Goal: Complete application form: Complete application form

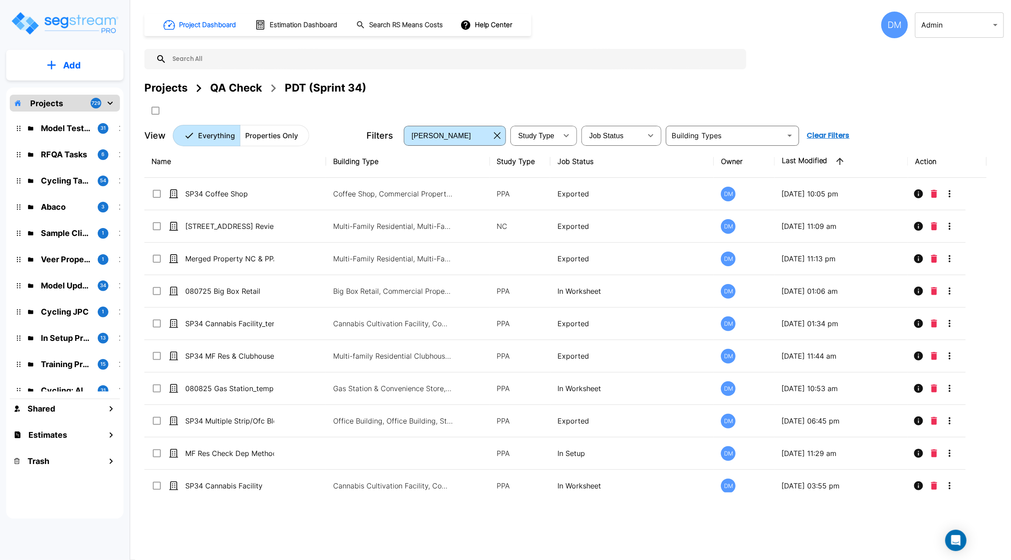
click at [164, 90] on div "Projects" at bounding box center [165, 88] width 43 height 16
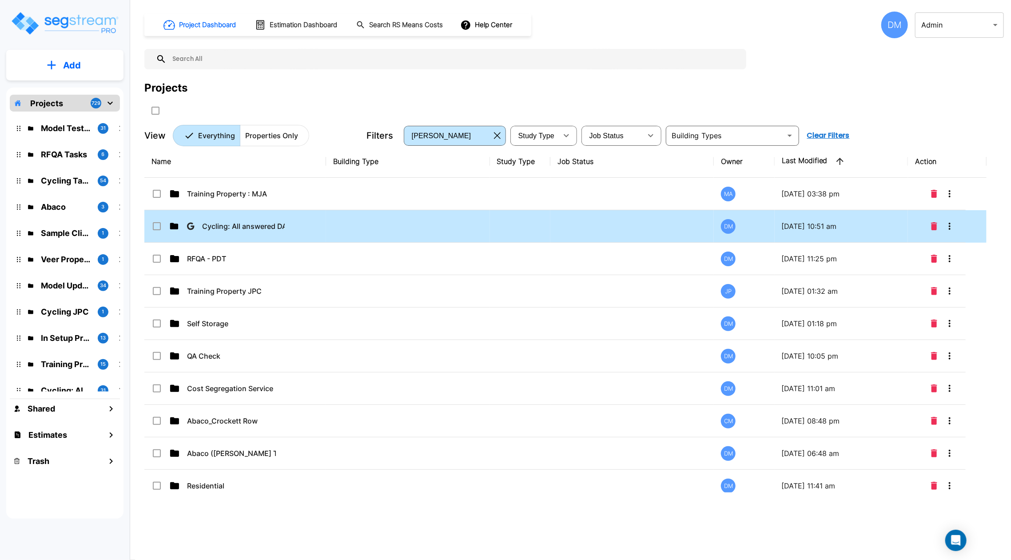
click at [219, 223] on p "Cycling: All answered DA" at bounding box center [243, 226] width 83 height 11
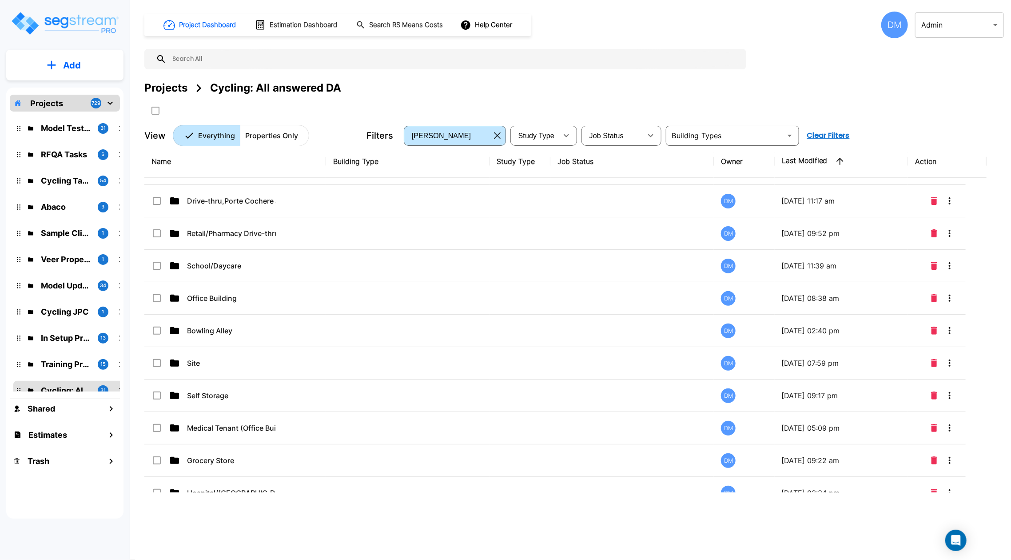
scroll to position [473, 0]
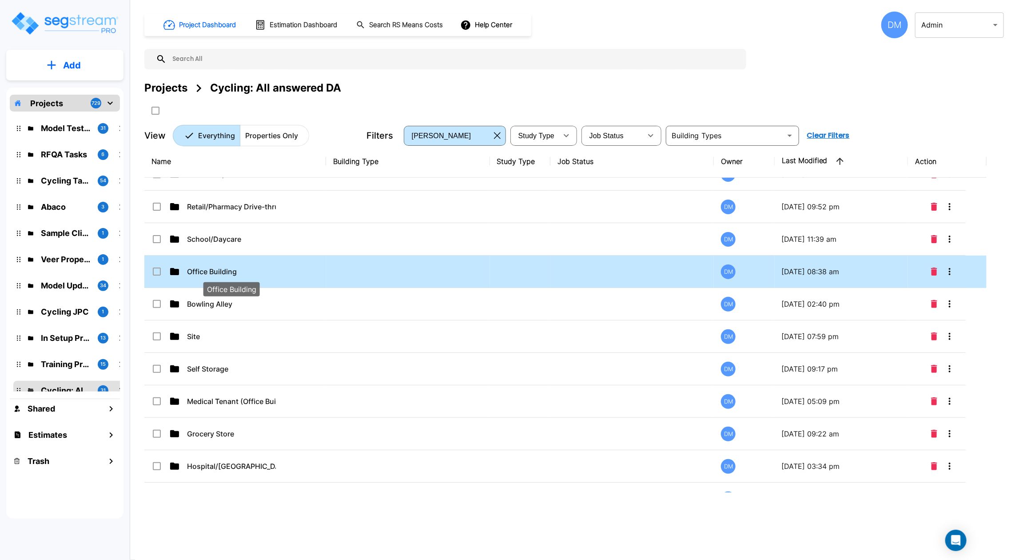
click at [214, 274] on p "Office Building" at bounding box center [231, 271] width 89 height 11
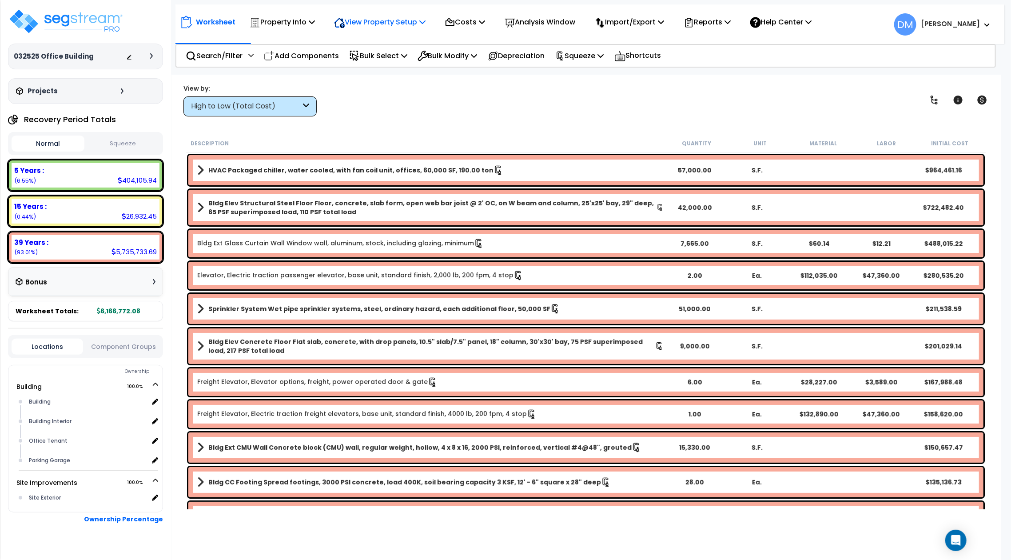
click at [408, 23] on p "View Property Setup" at bounding box center [379, 22] width 91 height 12
click at [398, 61] on link "View Questionnaire" at bounding box center [374, 61] width 88 height 18
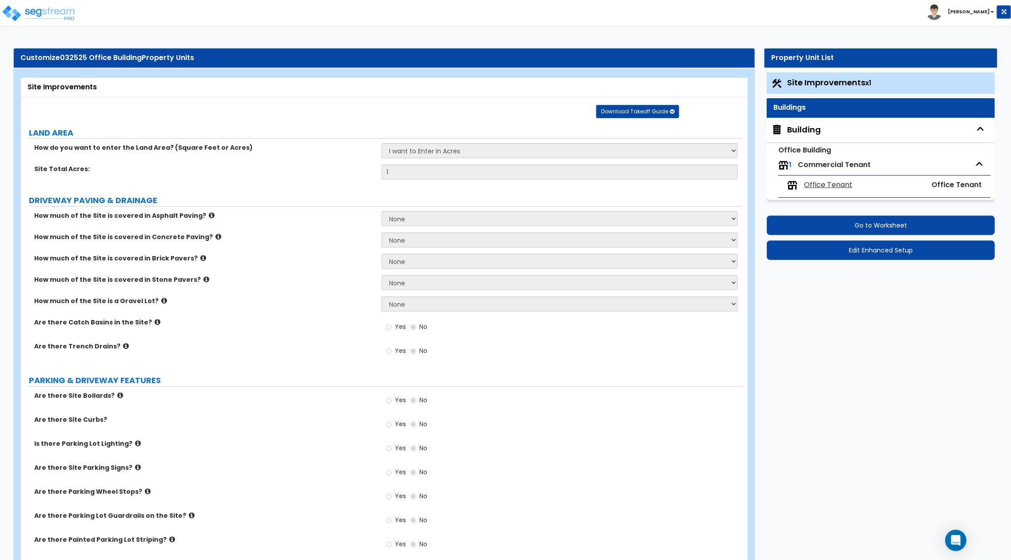
click at [800, 133] on div "Building" at bounding box center [804, 130] width 34 height 12
select select "1"
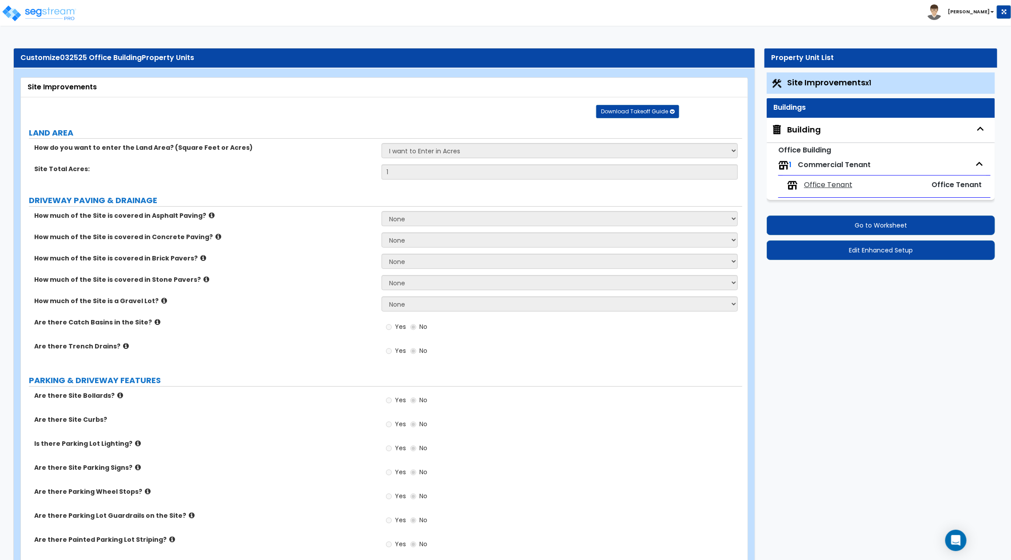
select select "1"
select select "4"
select select "1"
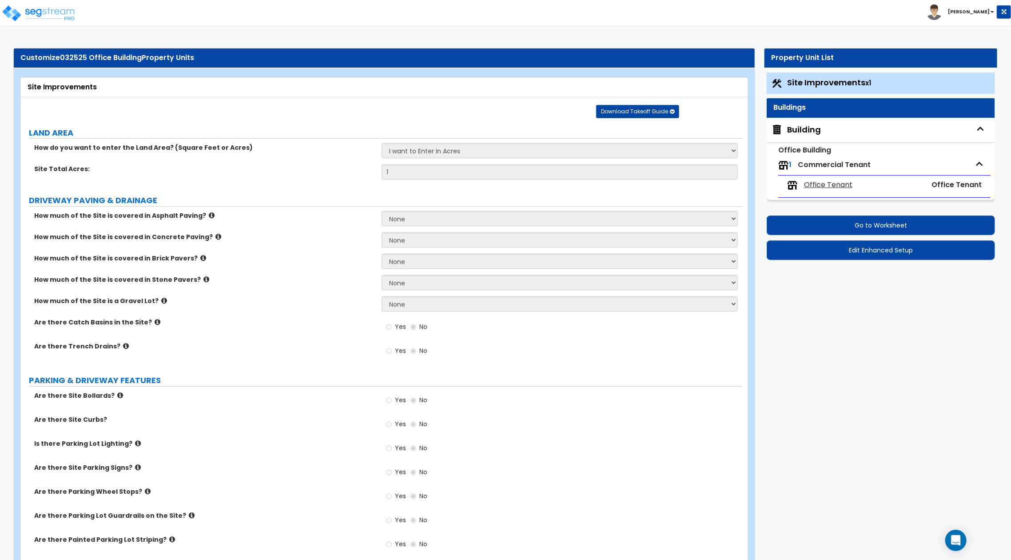
select select "3"
select select "1"
select select "11"
select select "13"
select select "8"
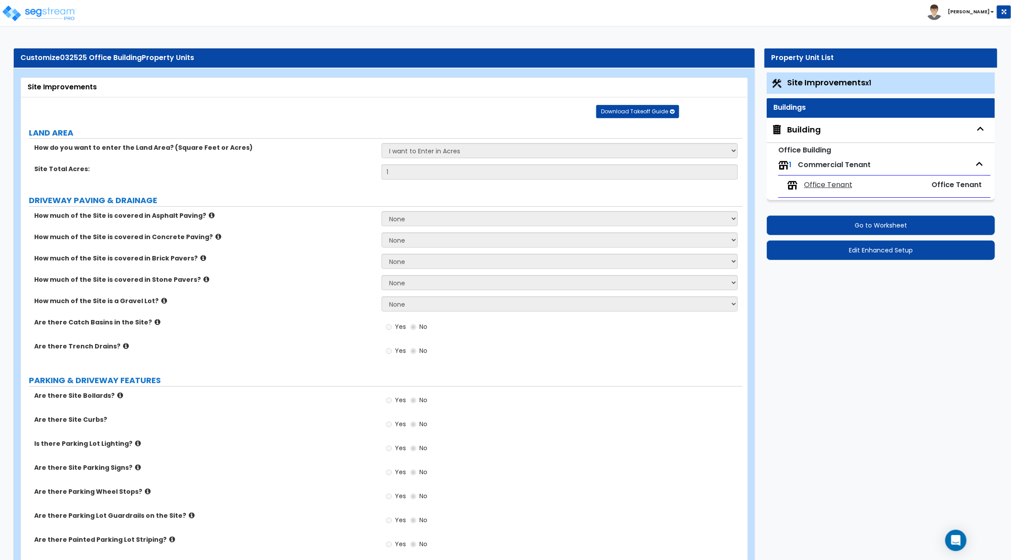
select select "3"
select select "2"
select select "1"
select select "5"
select select "3"
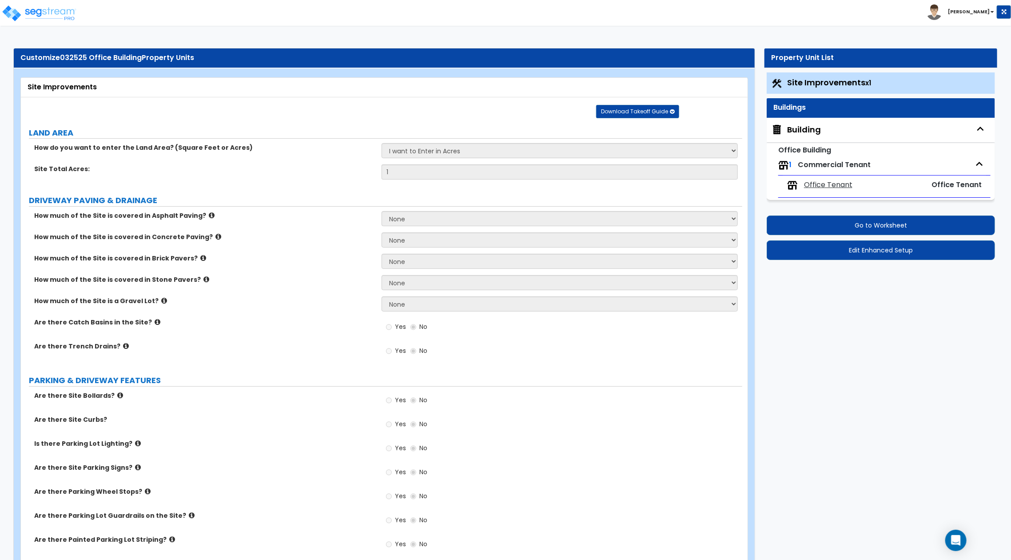
select select "1"
select select "2"
select select "4"
select select "2"
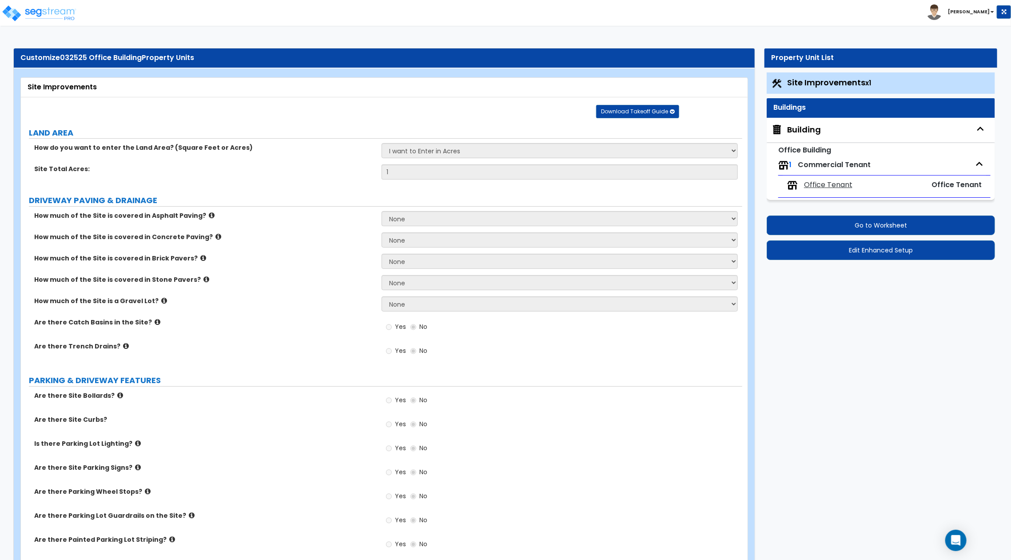
select select "1"
select select "2"
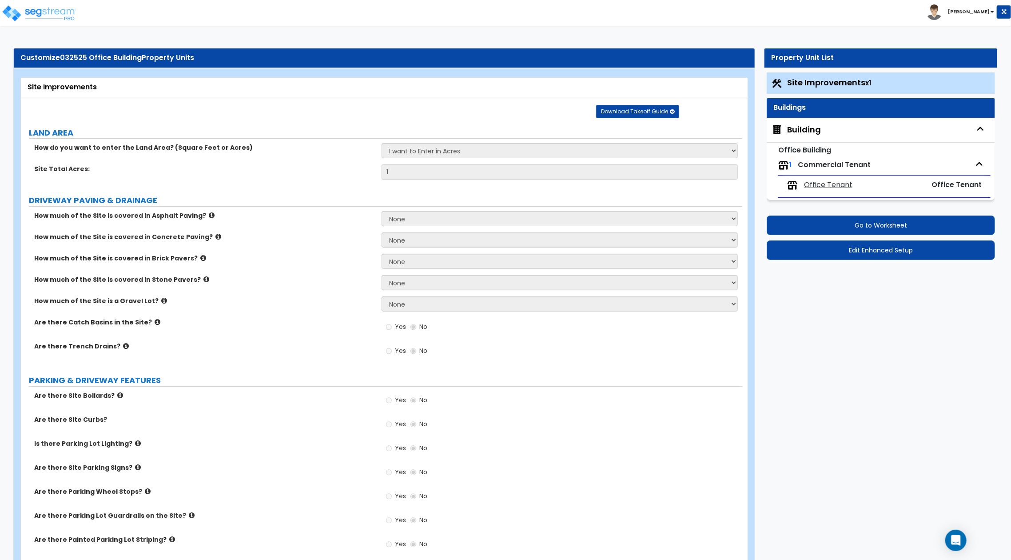
select select "1"
select select "4"
select select "1"
select select "2"
select select "1"
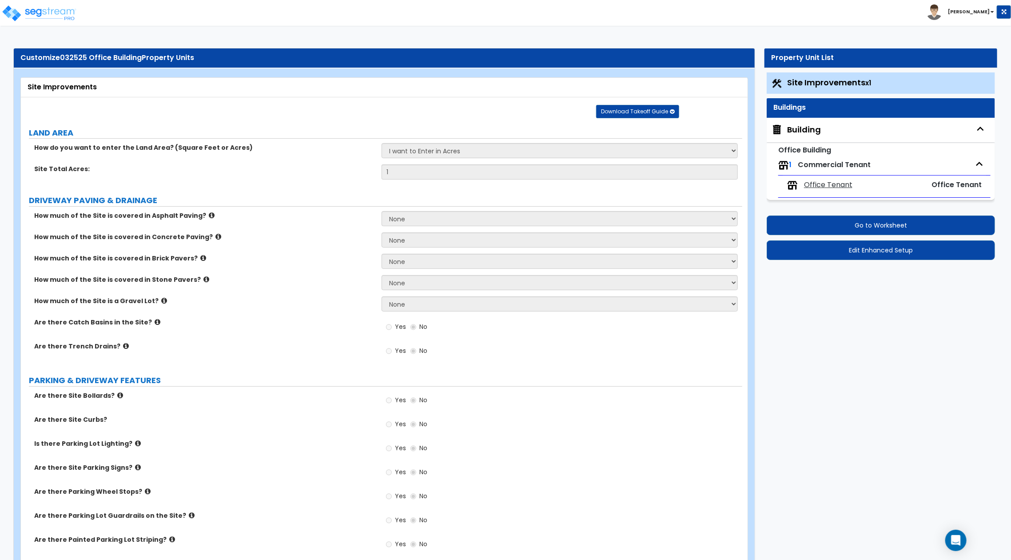
select select "1"
select select "2"
select select "1"
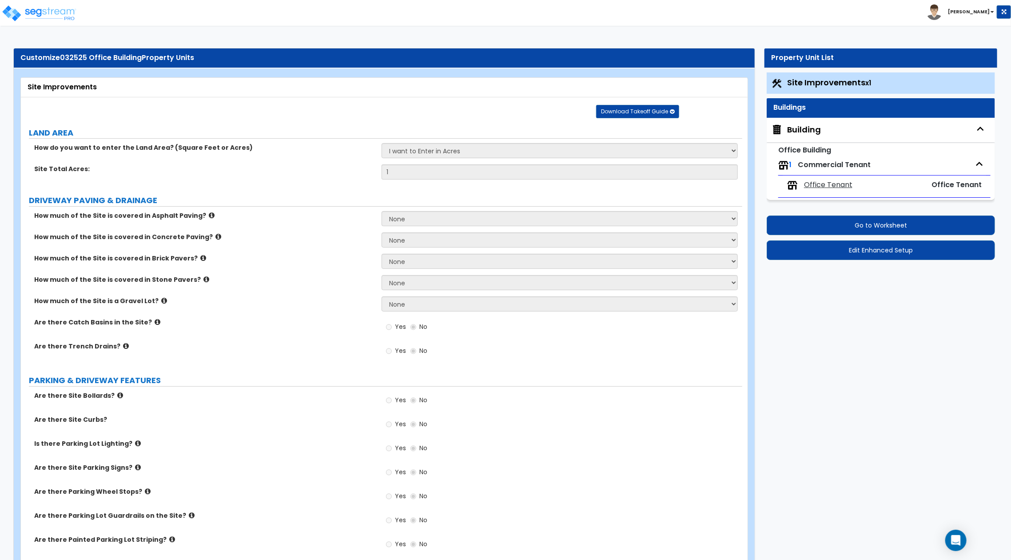
select select "2"
select select "3"
select select "5"
select select "1"
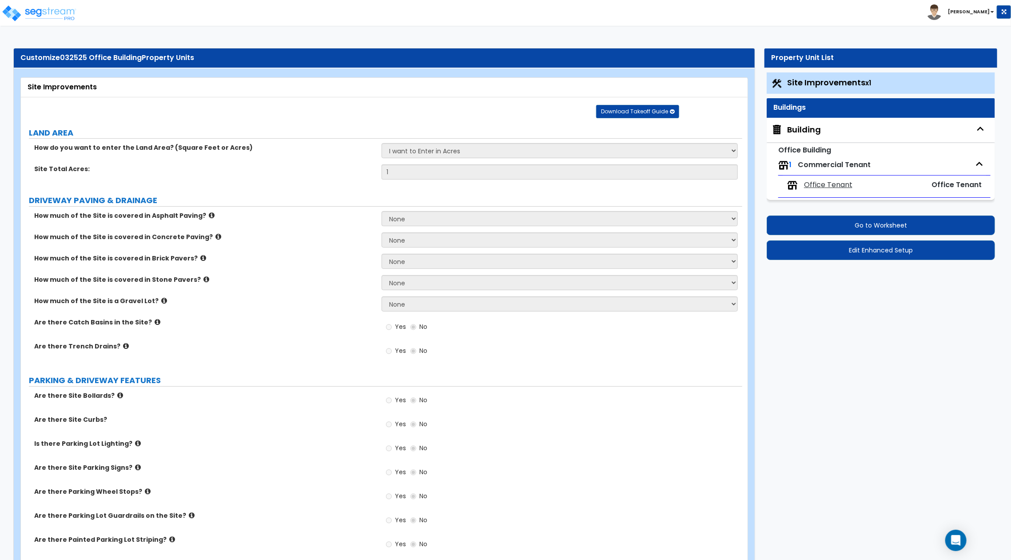
select select "3"
select select "1"
select select "2"
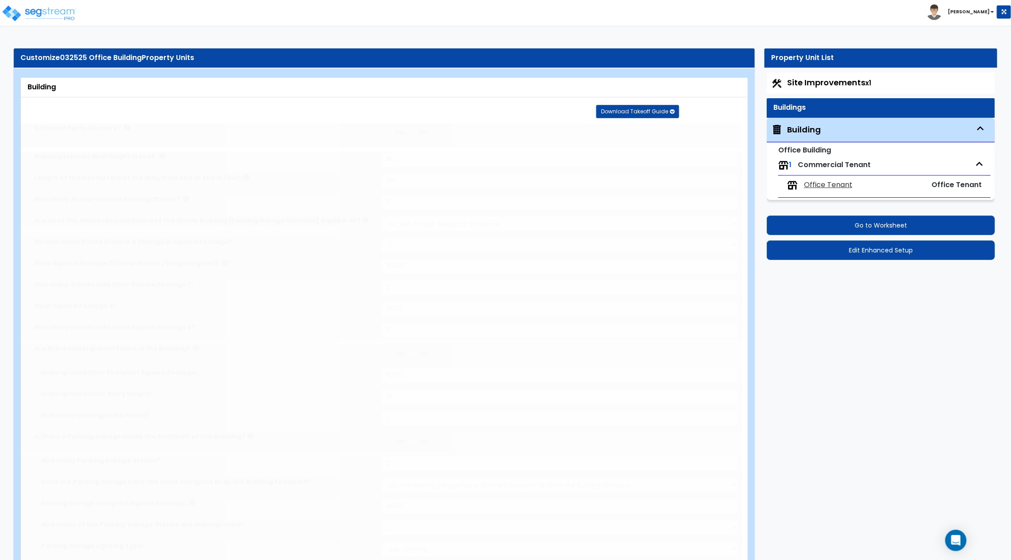
select select "1"
type input "12"
type input "50"
type input "5000"
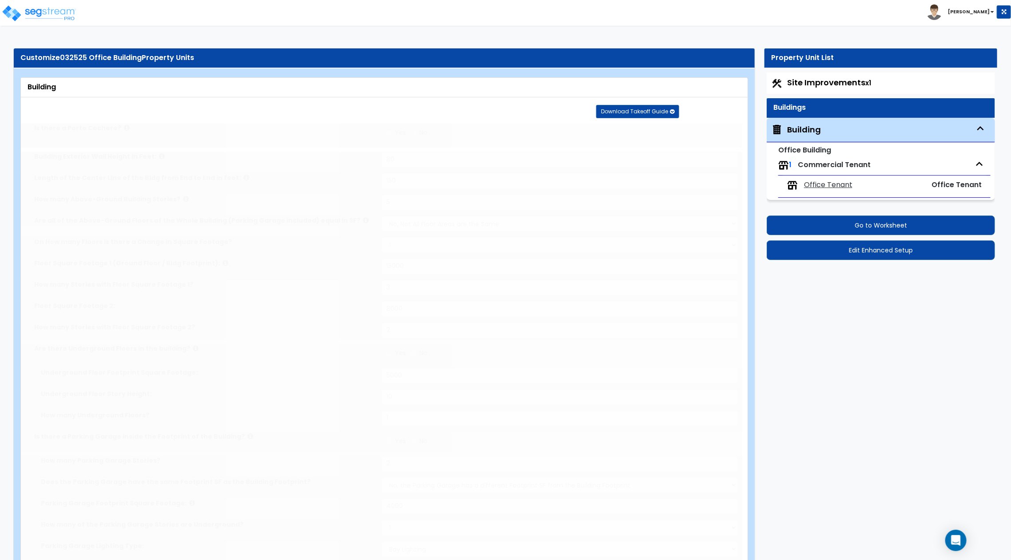
select select "1"
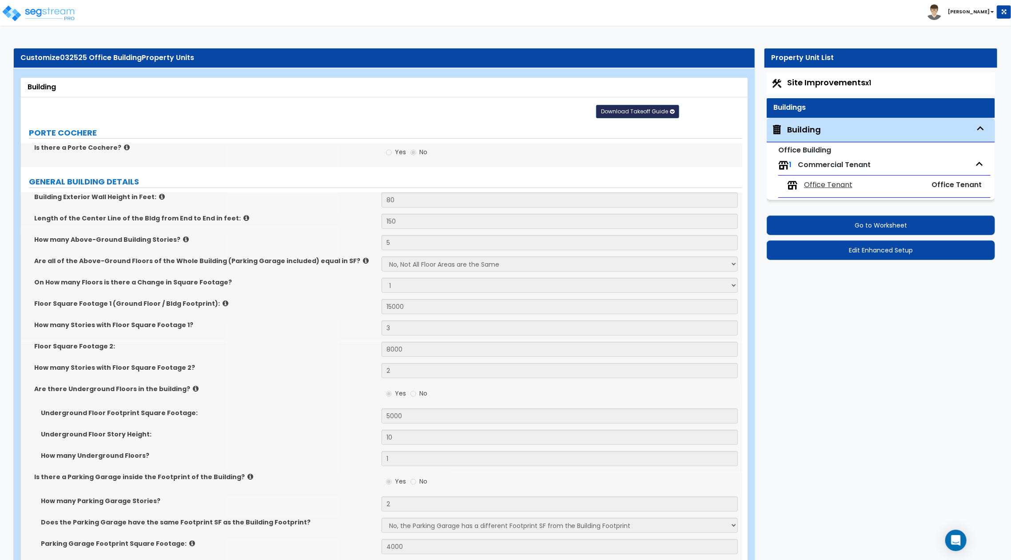
click at [635, 107] on span "Download Takeoff Guide" at bounding box center [634, 111] width 67 height 8
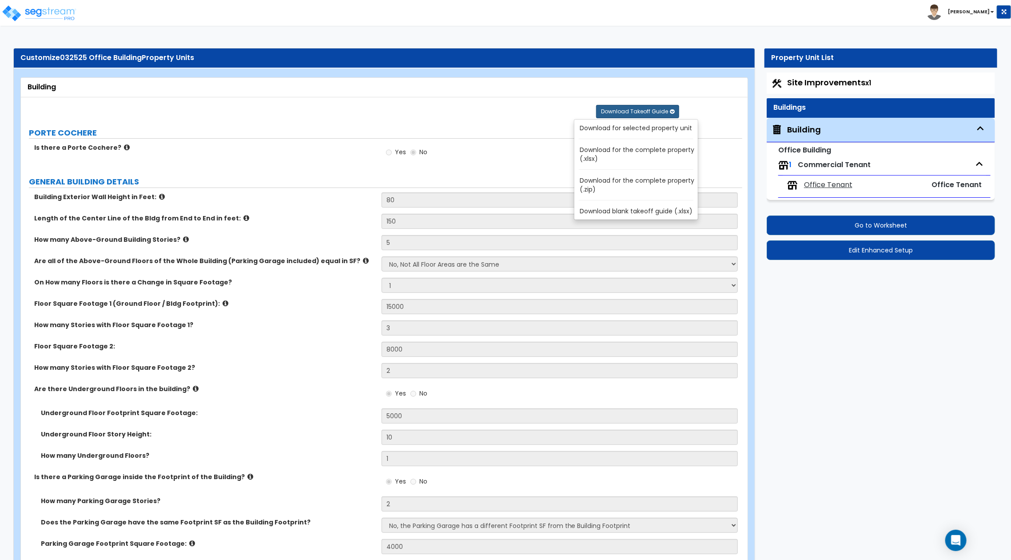
click at [632, 130] on link "Download for selected property unit" at bounding box center [638, 128] width 120 height 12
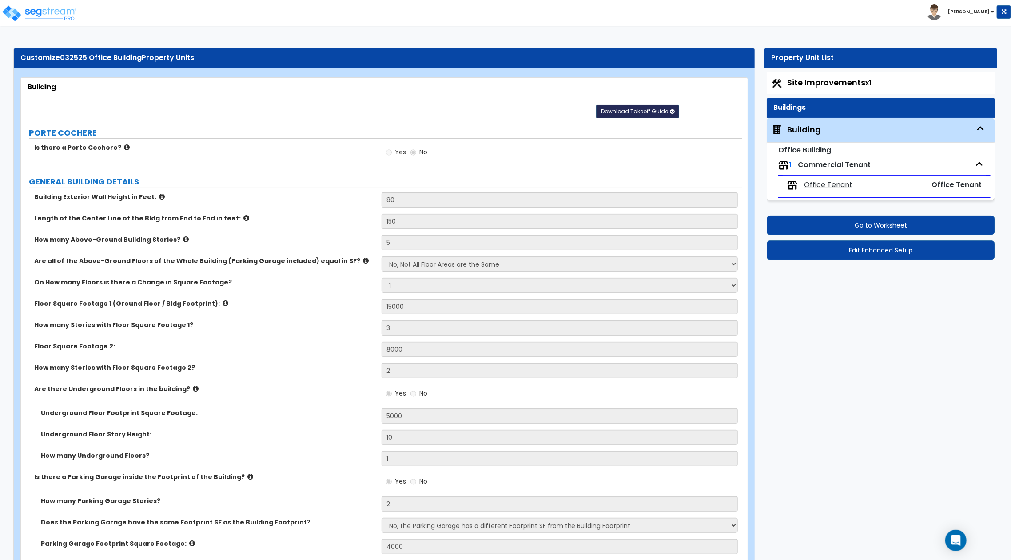
click at [650, 116] on button "Download Takeoff Guide" at bounding box center [637, 111] width 83 height 13
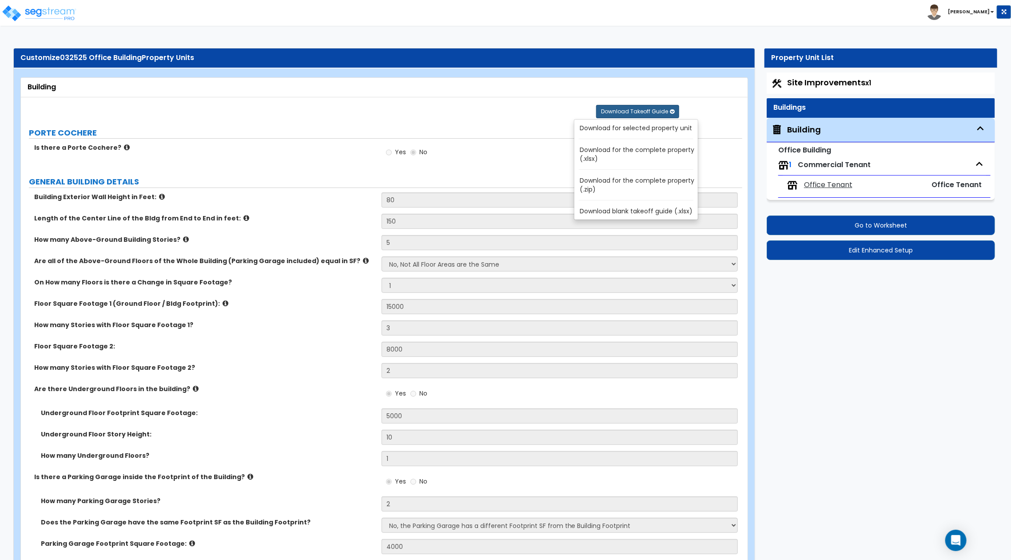
click at [641, 127] on link "Download for selected property unit" at bounding box center [638, 128] width 120 height 12
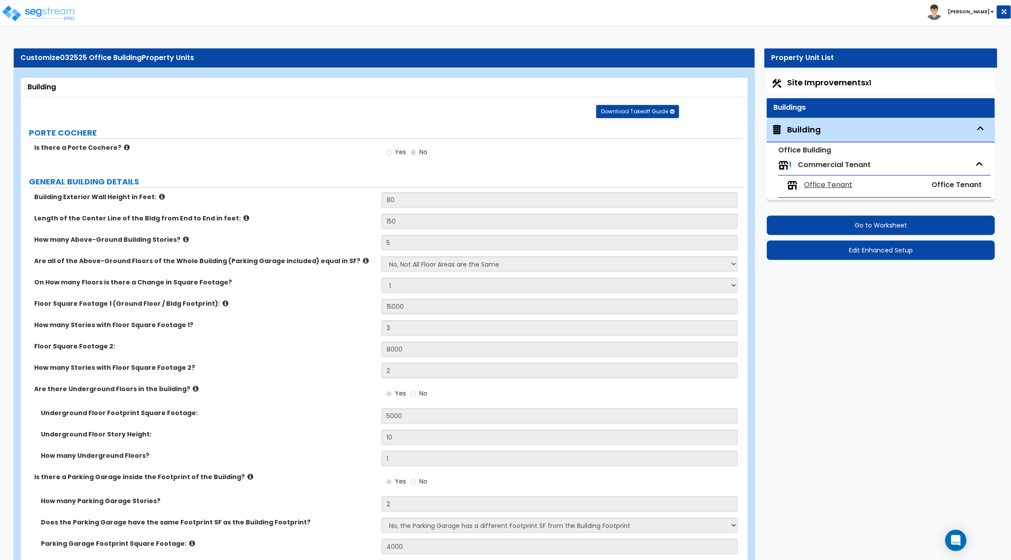
click at [831, 184] on span "Office Tenant" at bounding box center [828, 185] width 48 height 10
select select "1"
select select "2"
select select "1"
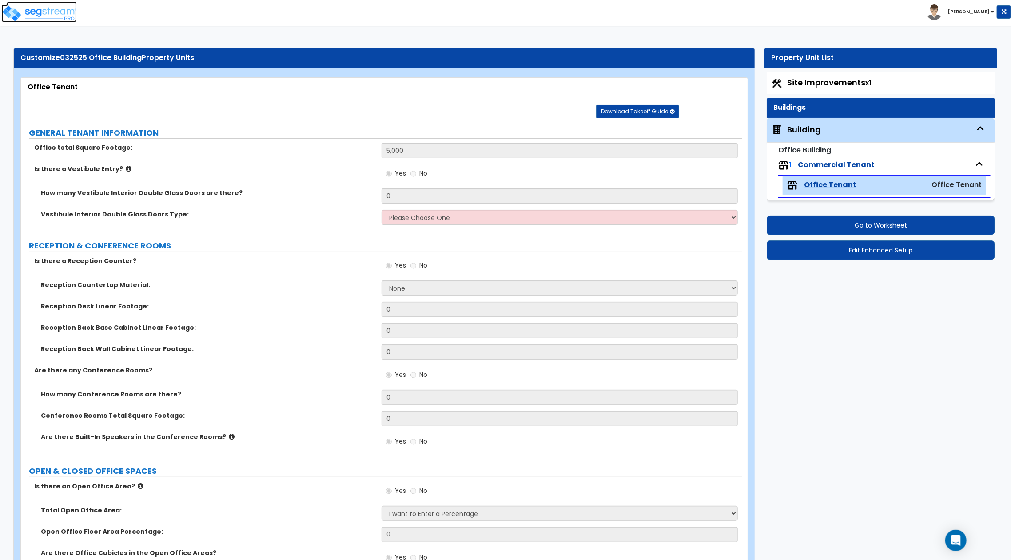
click at [45, 20] on img at bounding box center [39, 13] width 76 height 18
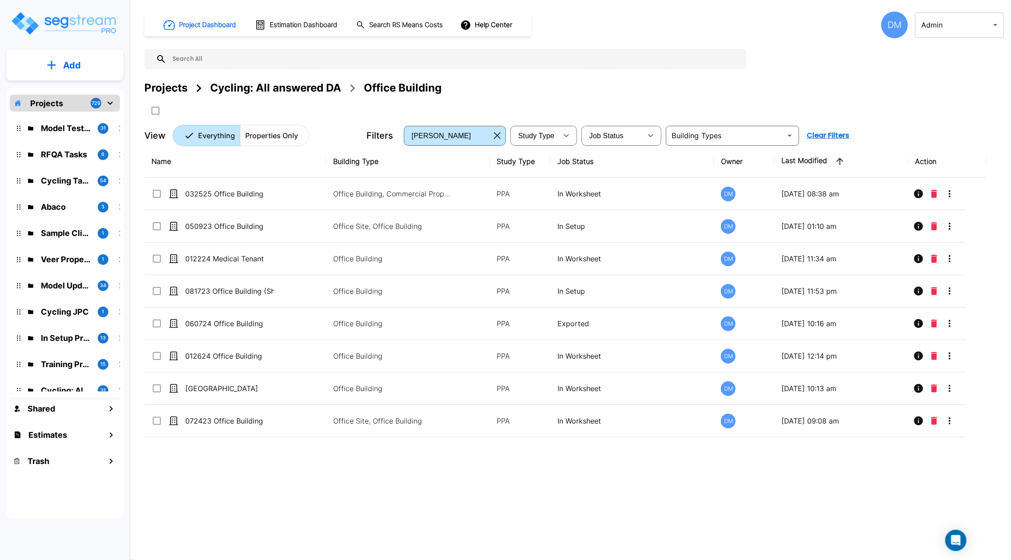
click at [284, 90] on div "Cycling: All answered DA" at bounding box center [275, 88] width 131 height 16
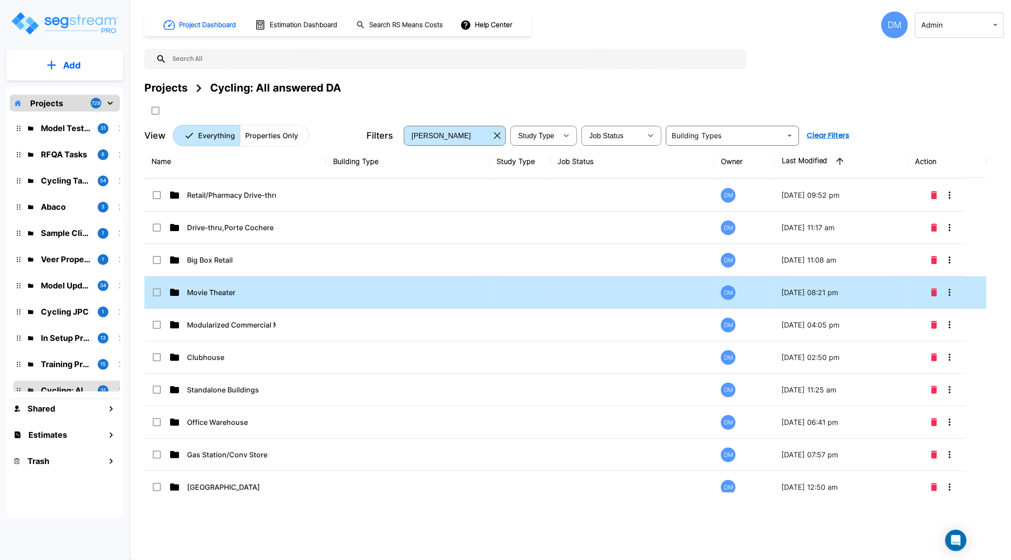
scroll to position [473, 0]
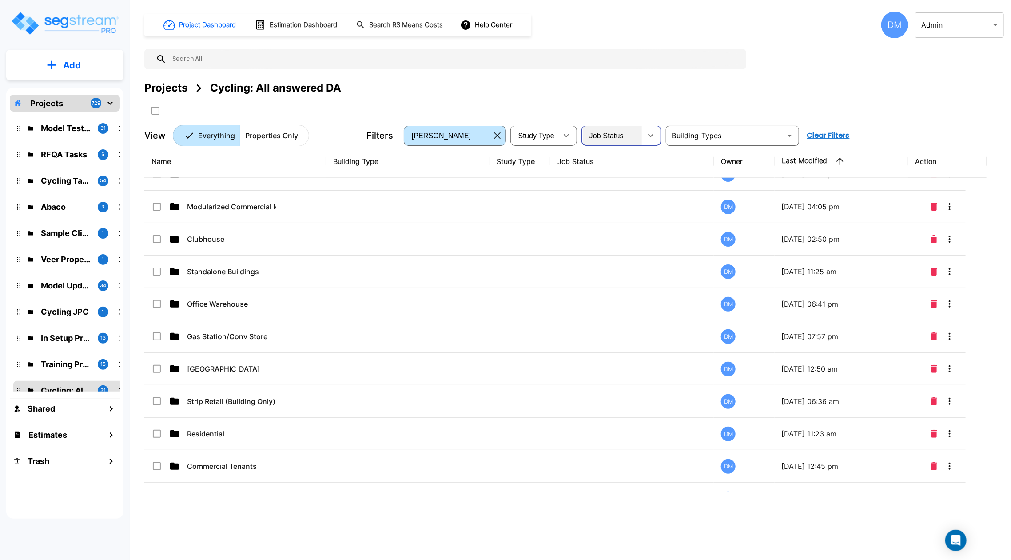
click at [612, 136] on span "Job Status" at bounding box center [606, 136] width 34 height 8
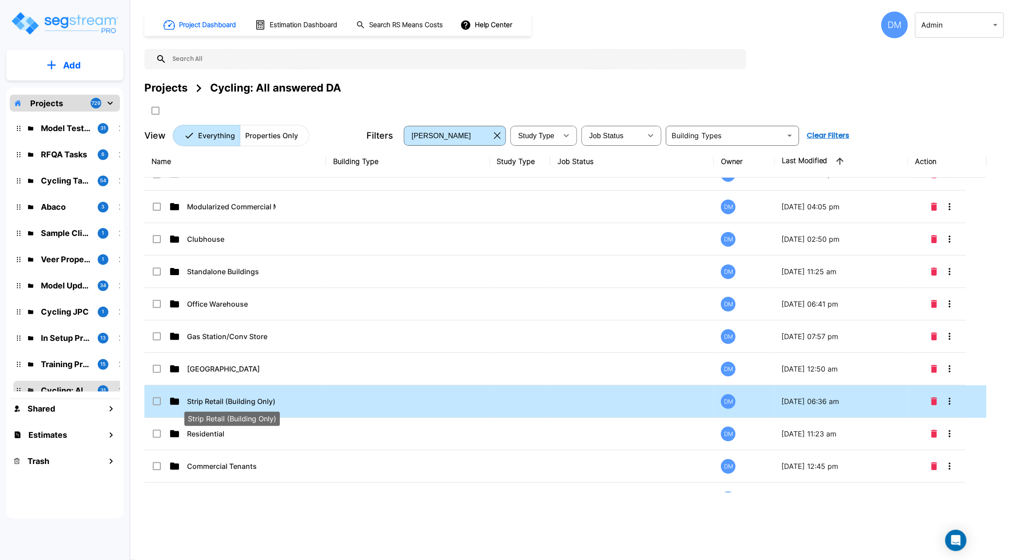
click at [222, 400] on p "Strip Retail (Building Only)" at bounding box center [231, 401] width 89 height 11
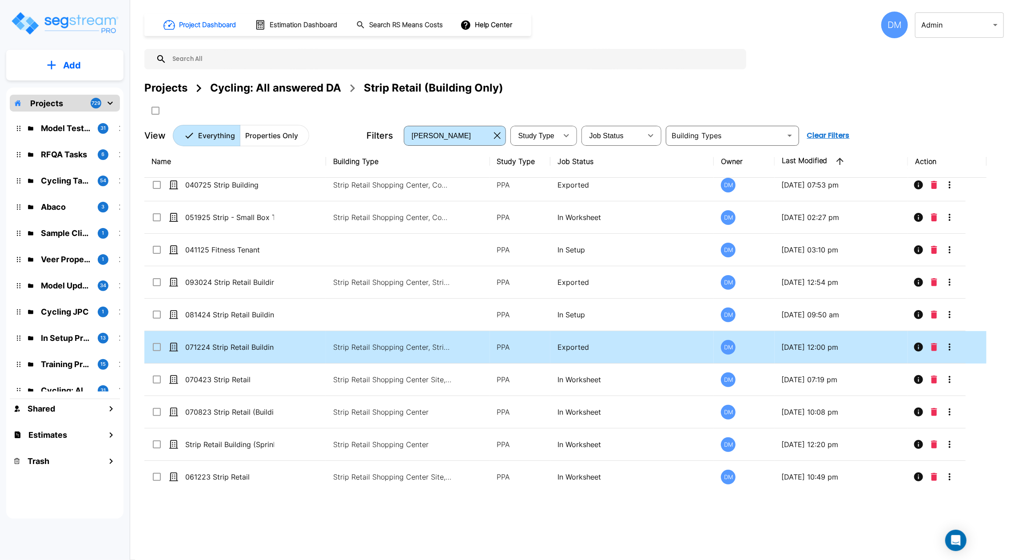
scroll to position [0, 0]
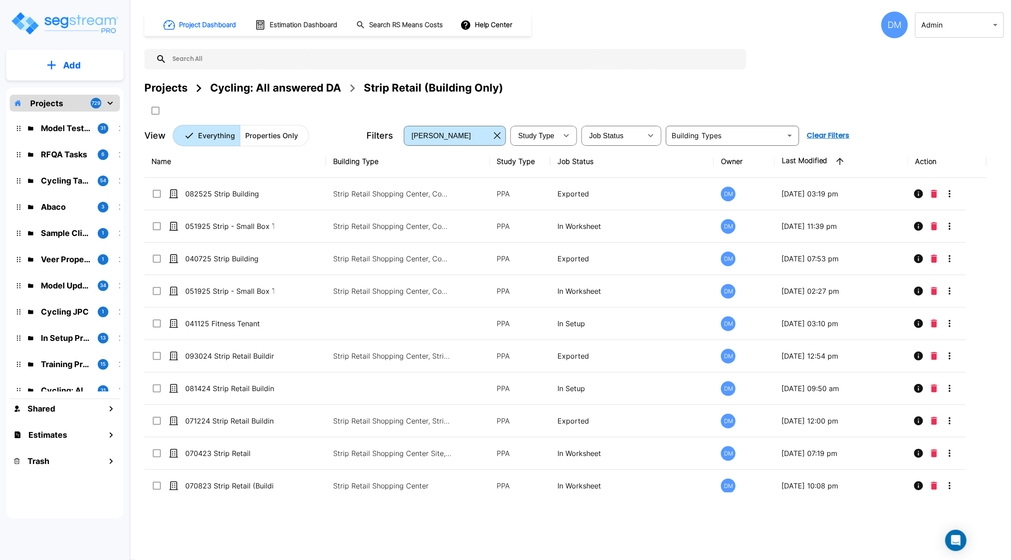
click at [284, 86] on div "Cycling: All answered DA" at bounding box center [275, 88] width 131 height 16
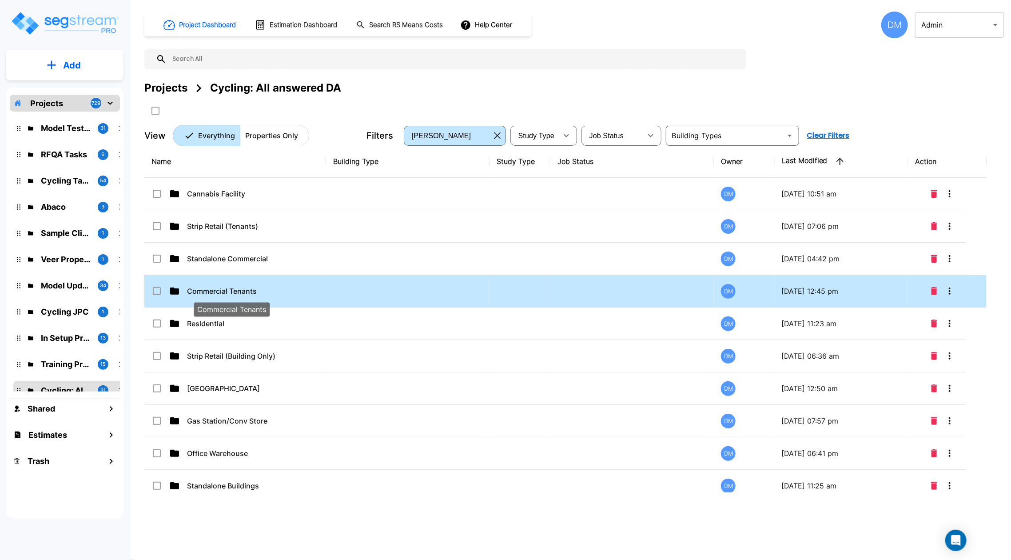
click at [221, 288] on p "Commercial Tenants" at bounding box center [231, 291] width 89 height 11
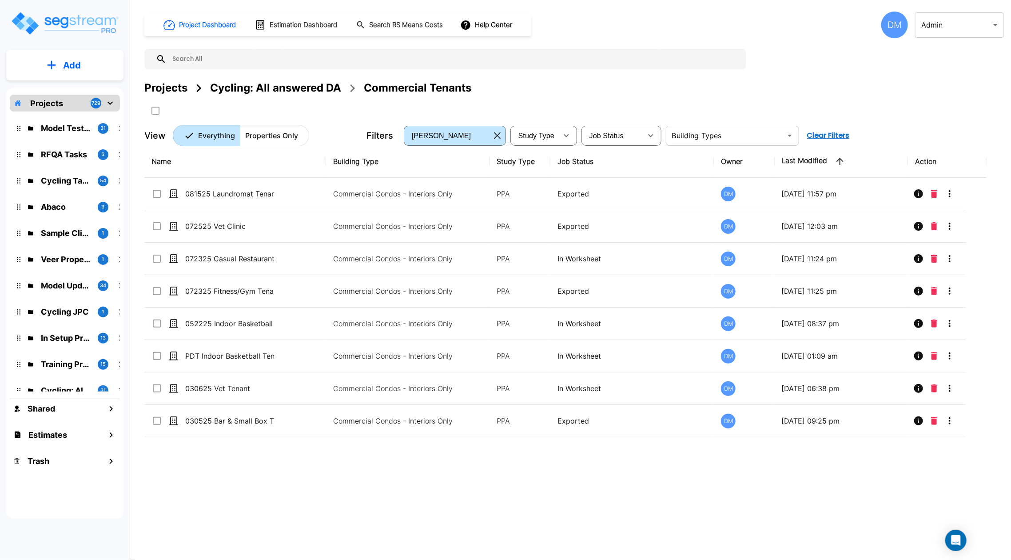
click at [736, 139] on input "text" at bounding box center [724, 135] width 113 height 12
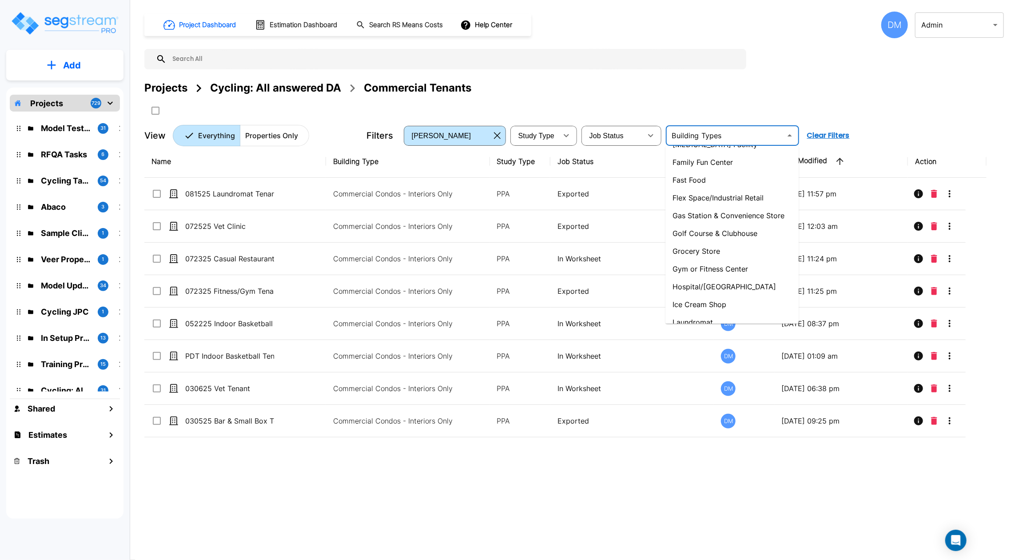
scroll to position [355, 0]
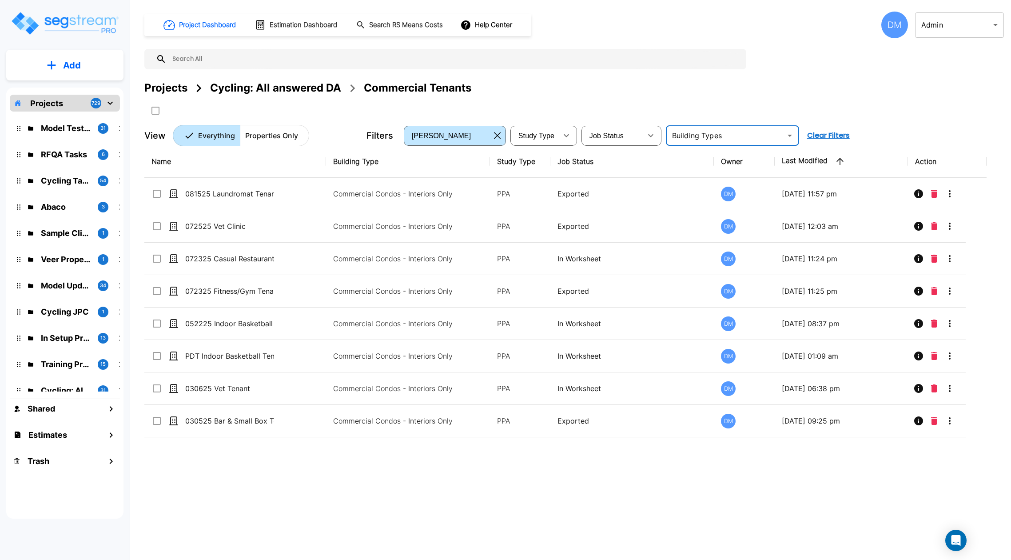
click at [278, 86] on div "Cycling: All answered DA" at bounding box center [275, 88] width 131 height 16
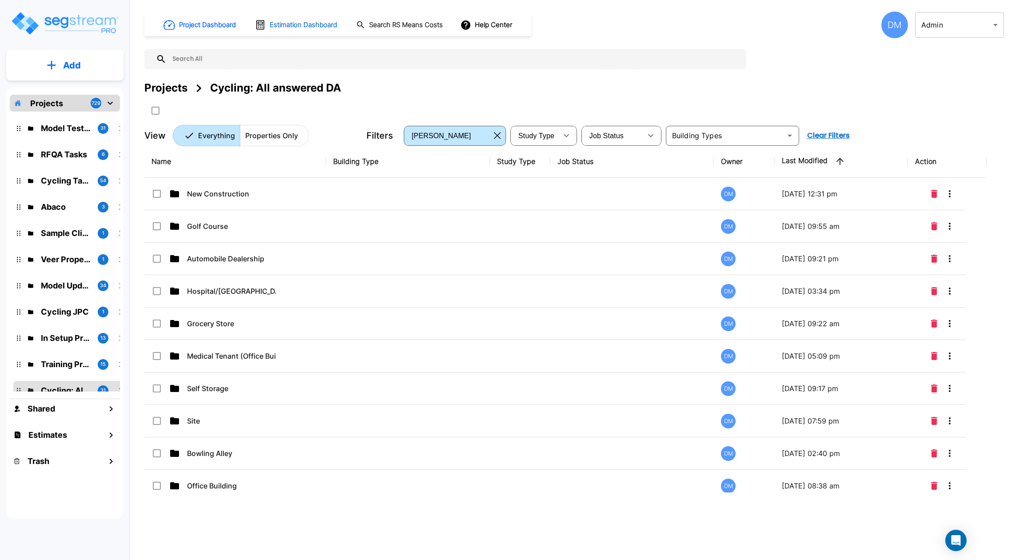
click at [307, 90] on div "Cycling: All answered DA" at bounding box center [275, 88] width 131 height 16
click at [287, 90] on div "Cycling: All answered DA" at bounding box center [275, 88] width 131 height 16
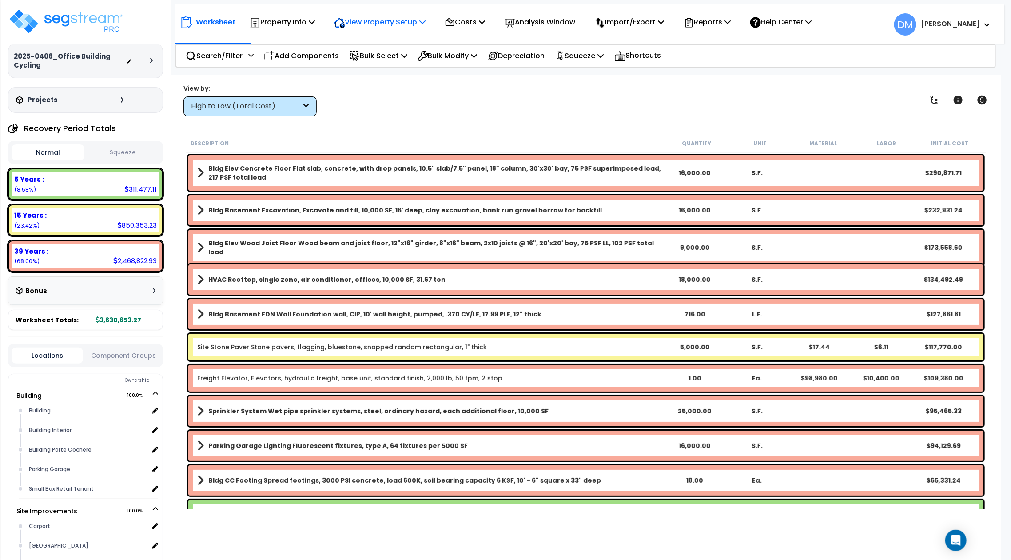
click at [414, 23] on p "View Property Setup" at bounding box center [379, 22] width 91 height 12
click at [406, 57] on link "View Questionnaire" at bounding box center [374, 61] width 88 height 18
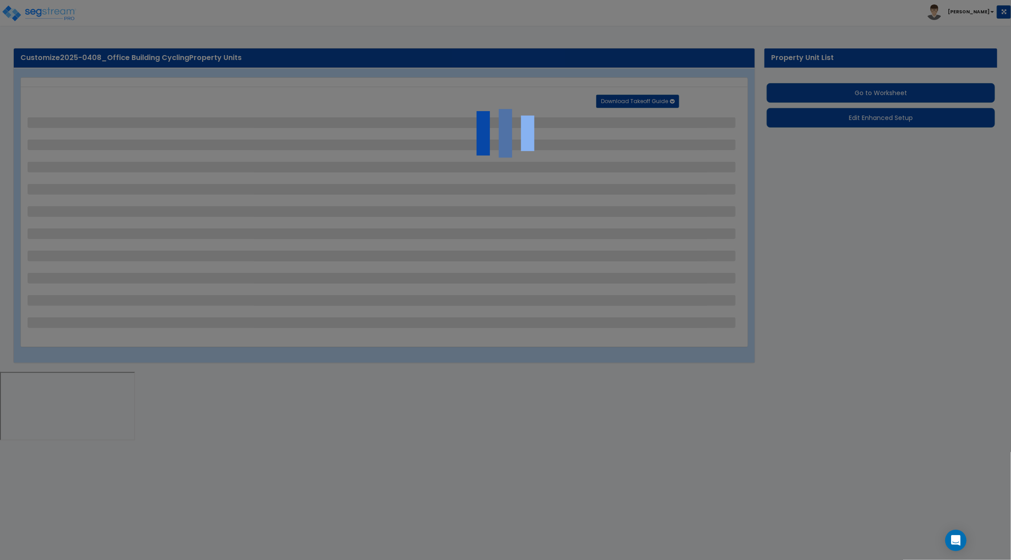
select select "2"
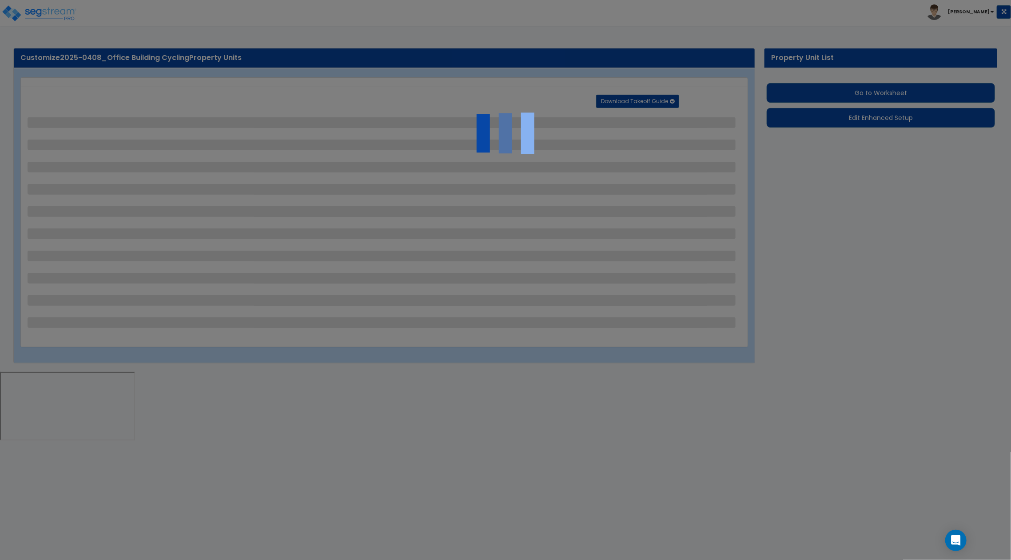
select select "2"
select select "1"
select select "3"
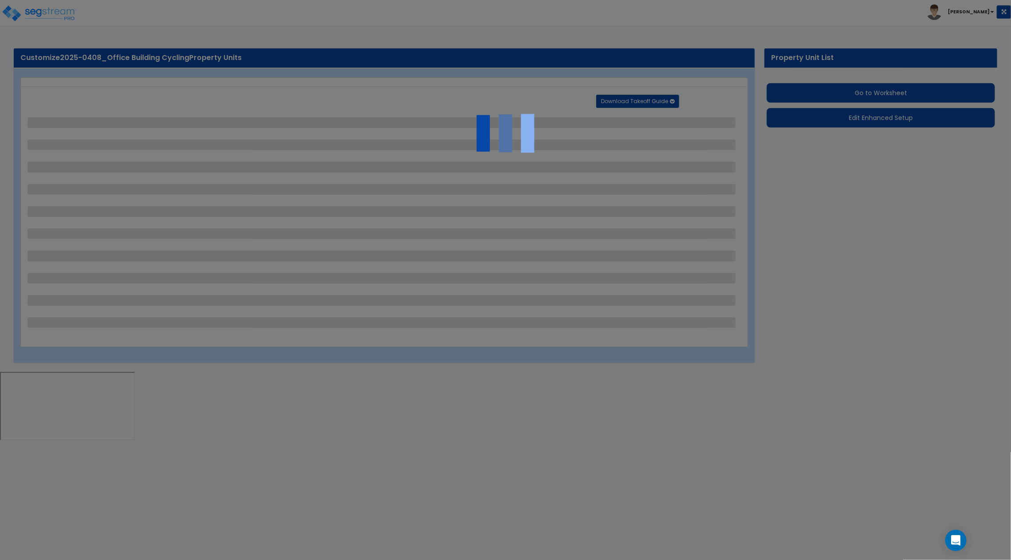
select select "1"
select select "2"
select select "1"
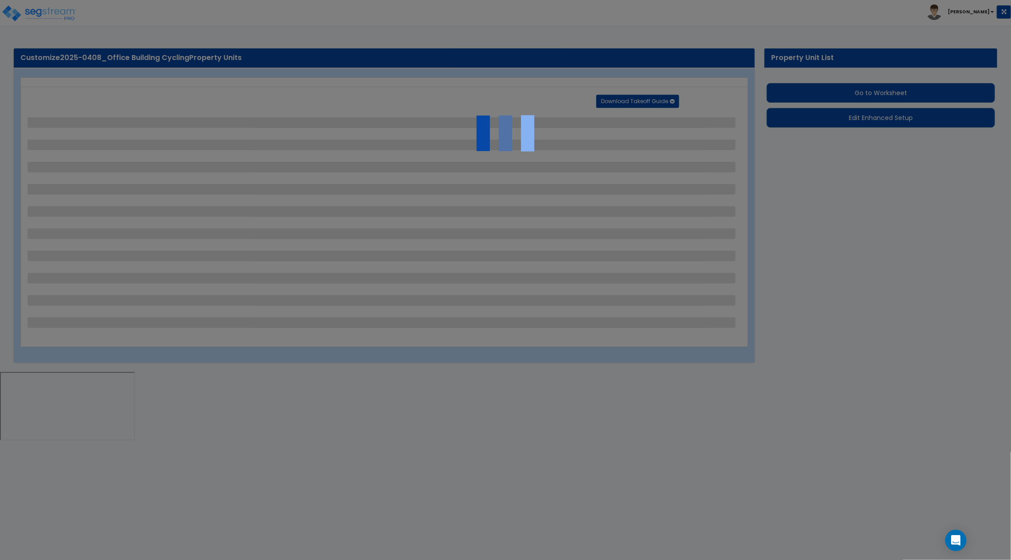
select select "2"
select select "1"
select select "2"
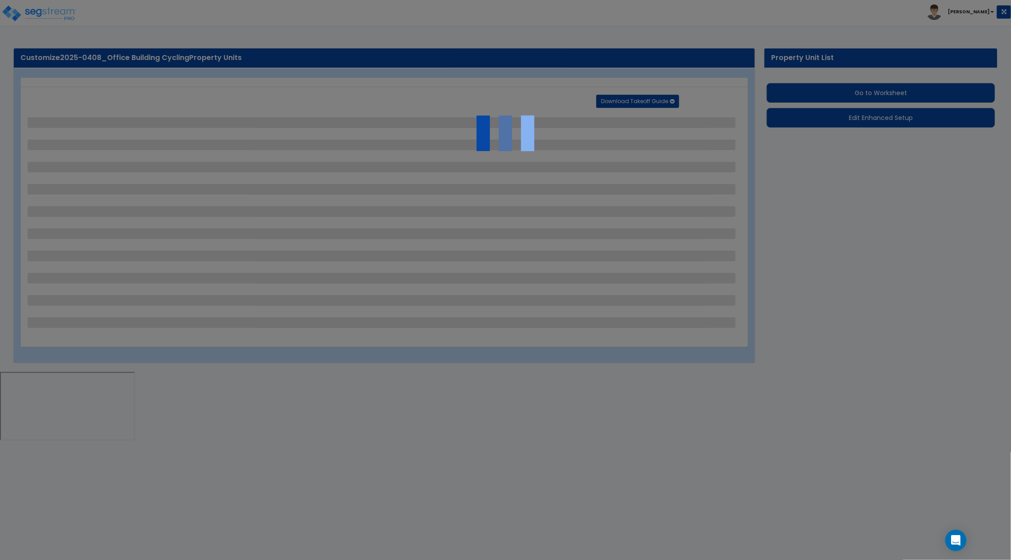
select select "2"
select select "4"
select select "1"
select select "3"
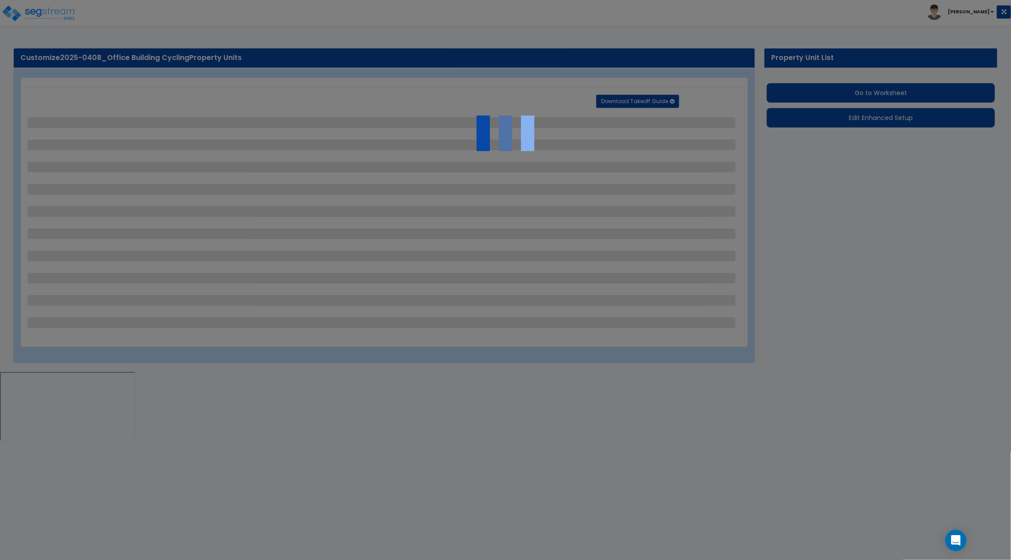
select select "1"
select select "3"
select select "5"
select select "1"
select select "3"
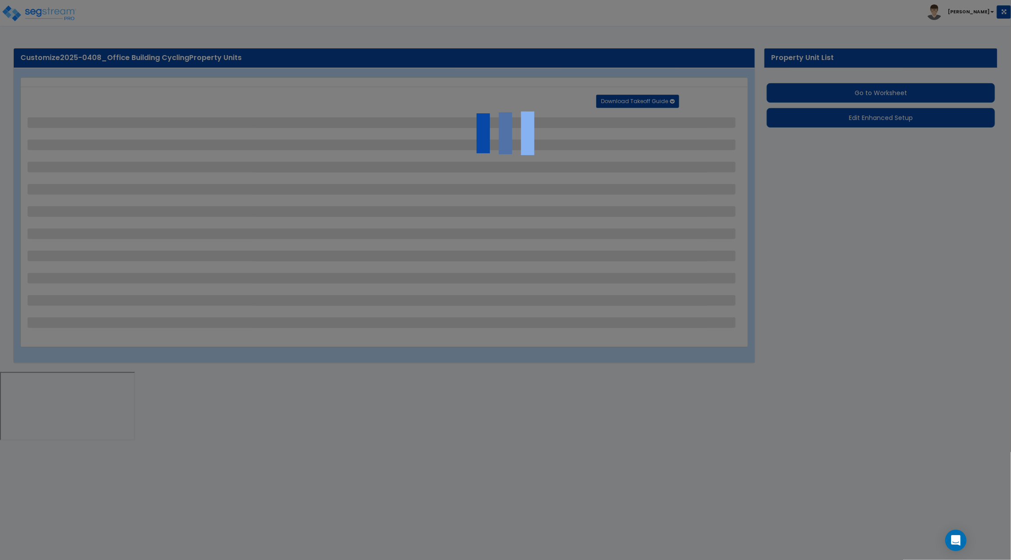
select select "1"
select select "2"
select select "3"
select select "2"
select select "3"
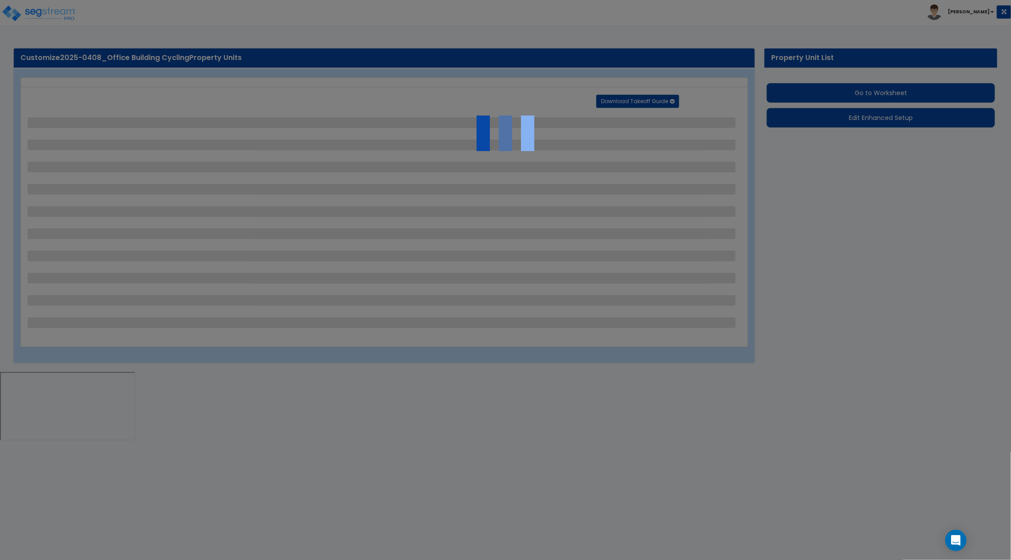
select select "7"
select select "9"
select select "2"
select select "3"
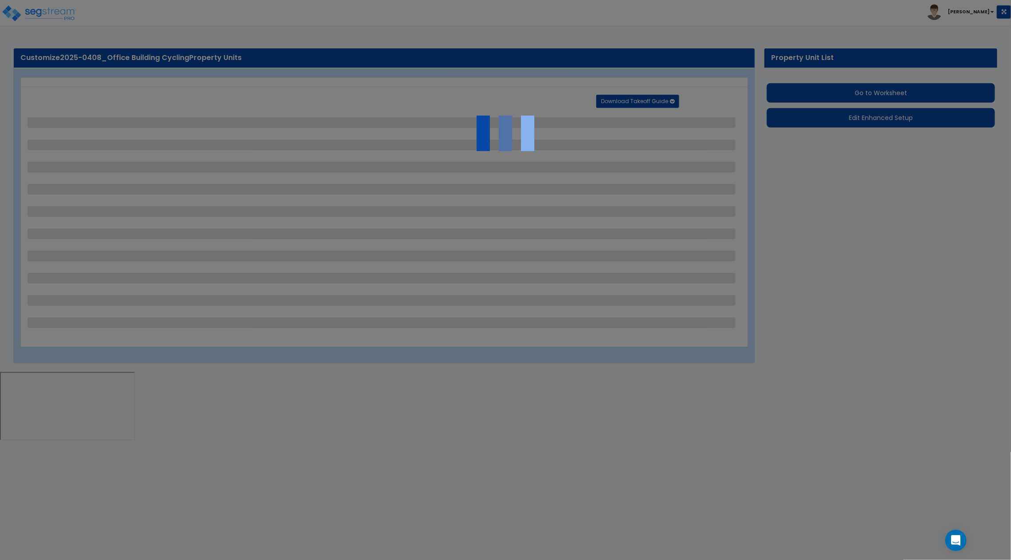
select select "2"
select select "7"
select select "3"
select select "2"
select select "4"
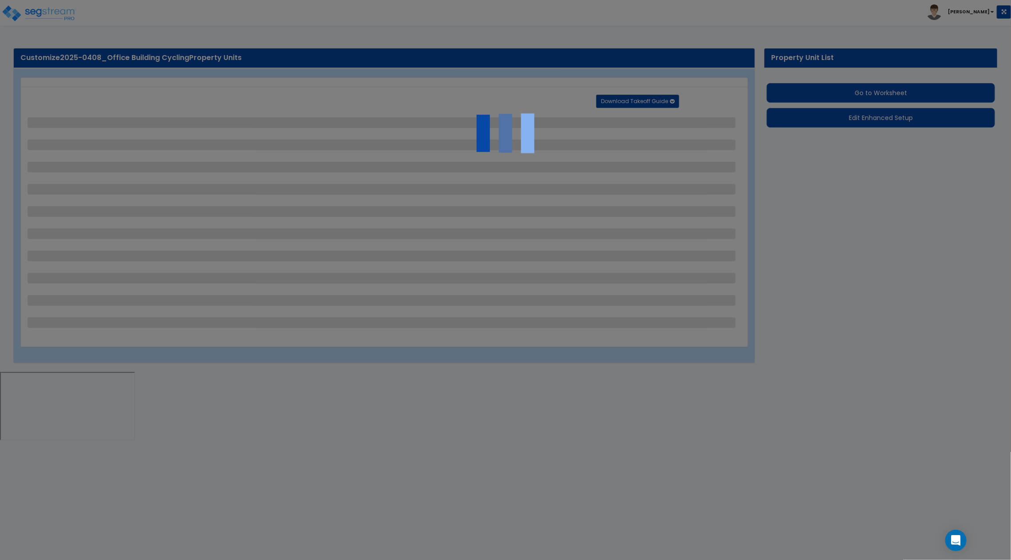
select select "1"
select select "2"
select select "1"
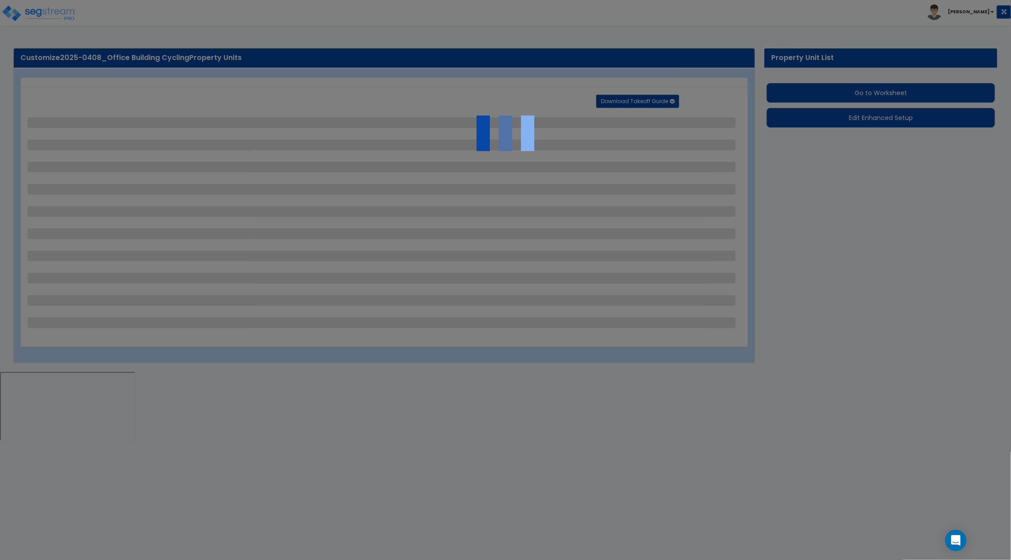
select select "2"
select select "8"
select select "1"
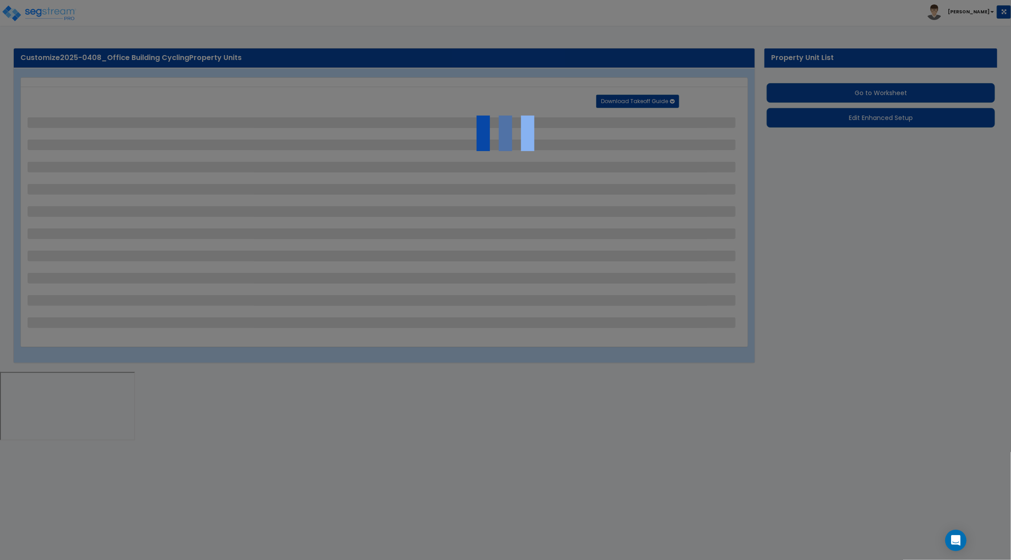
select select "3"
select select "13"
select select "14"
select select "16"
select select "2"
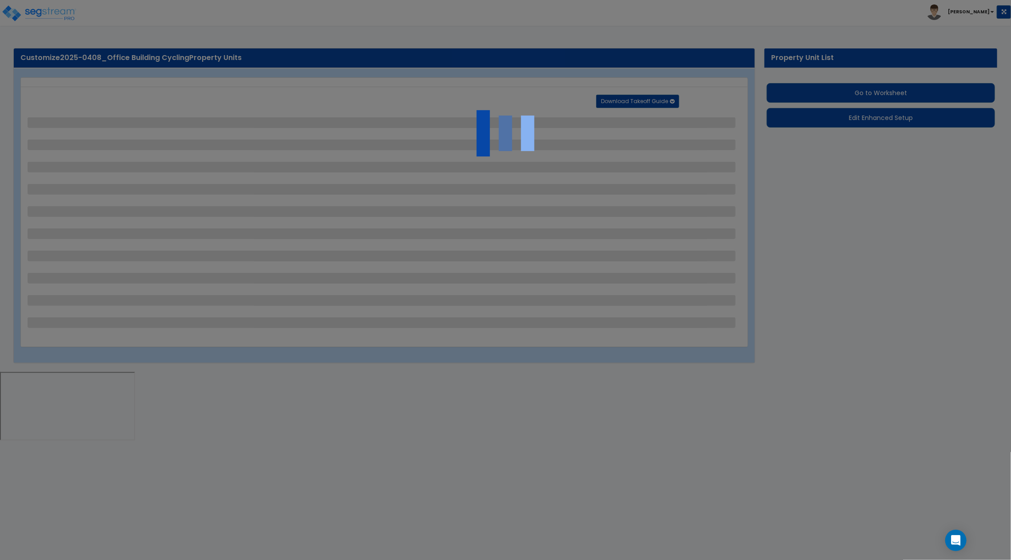
select select "1"
select select "3"
select select "1"
select select "2"
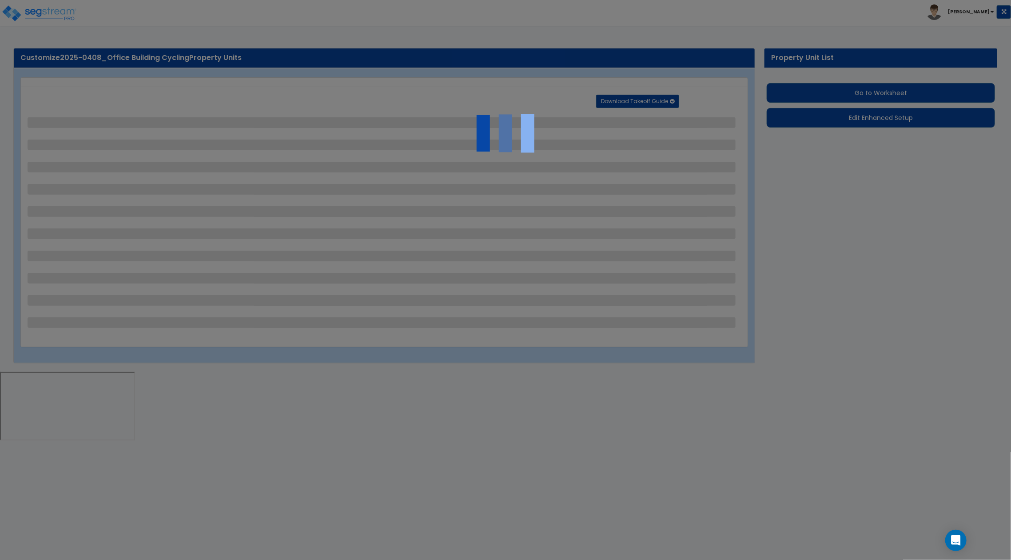
select select "3"
select select "4"
select select "2"
select select "1"
select select "2"
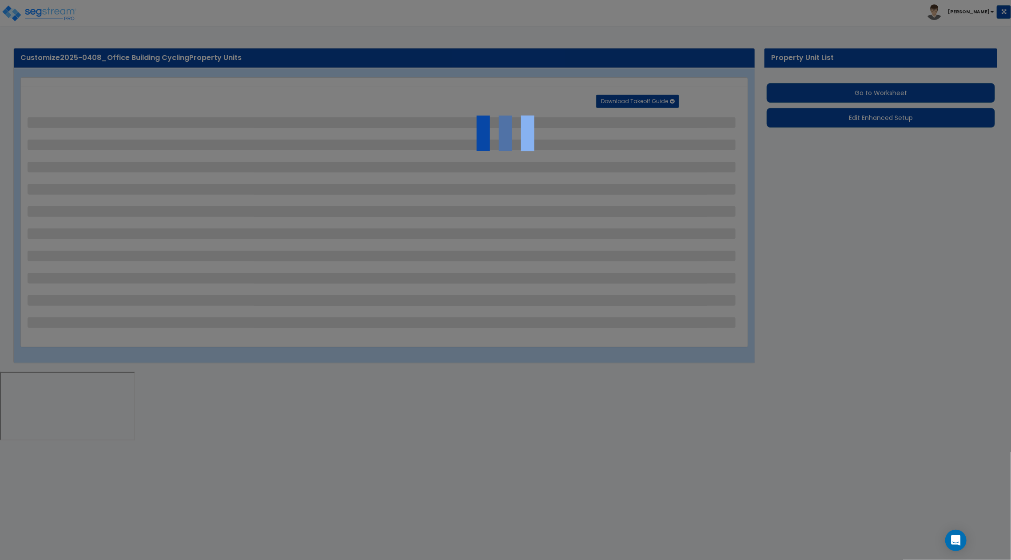
select select "2"
select select "3"
select select "1"
select select "2"
select select "3"
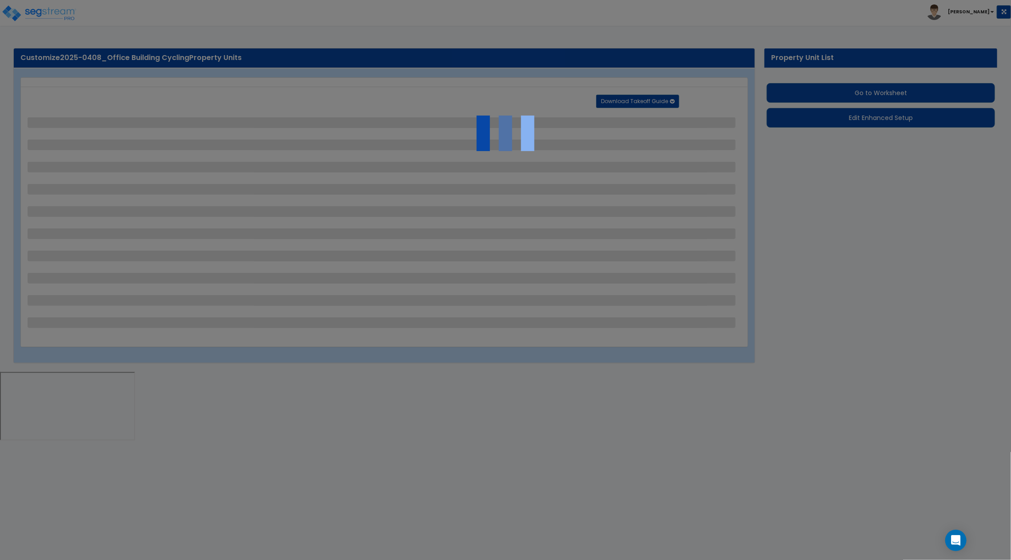
select select "1"
select select "2"
select select "1"
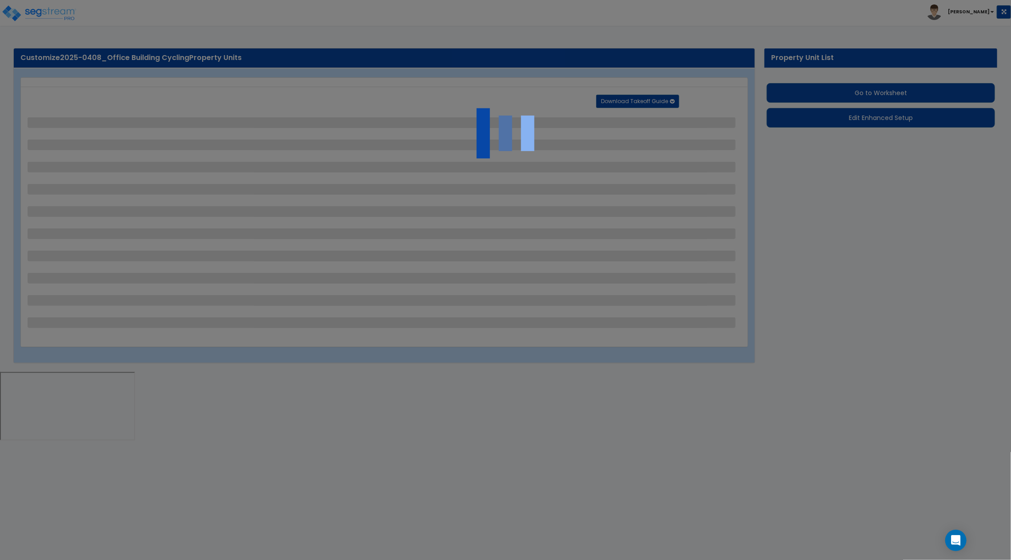
select select "3"
select select "1"
select select "3"
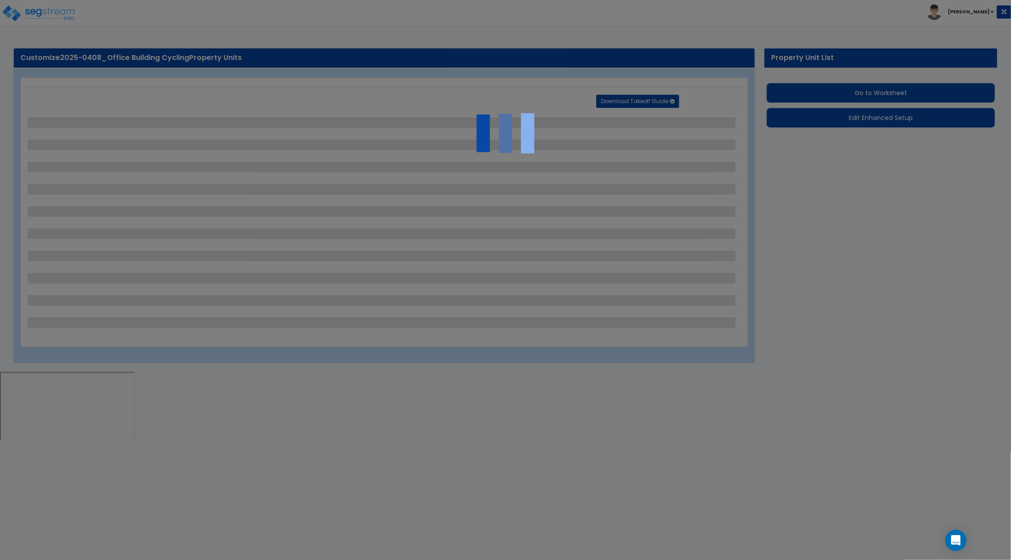
select select "1"
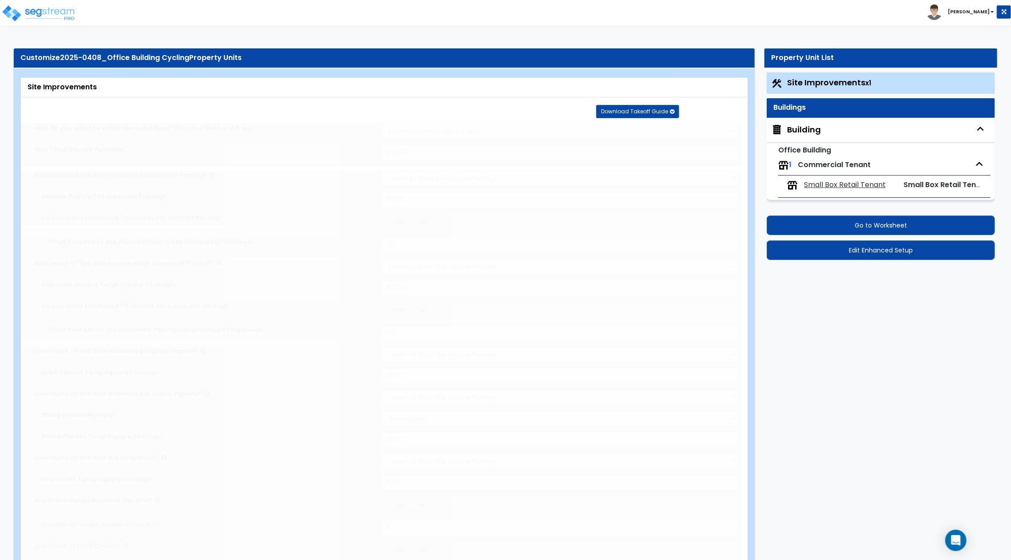
radio input "true"
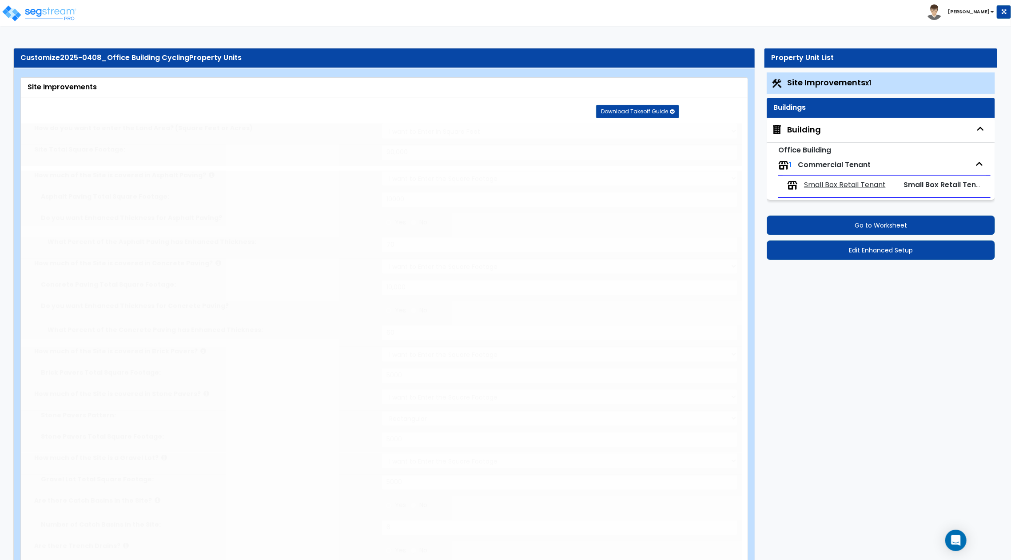
radio input "true"
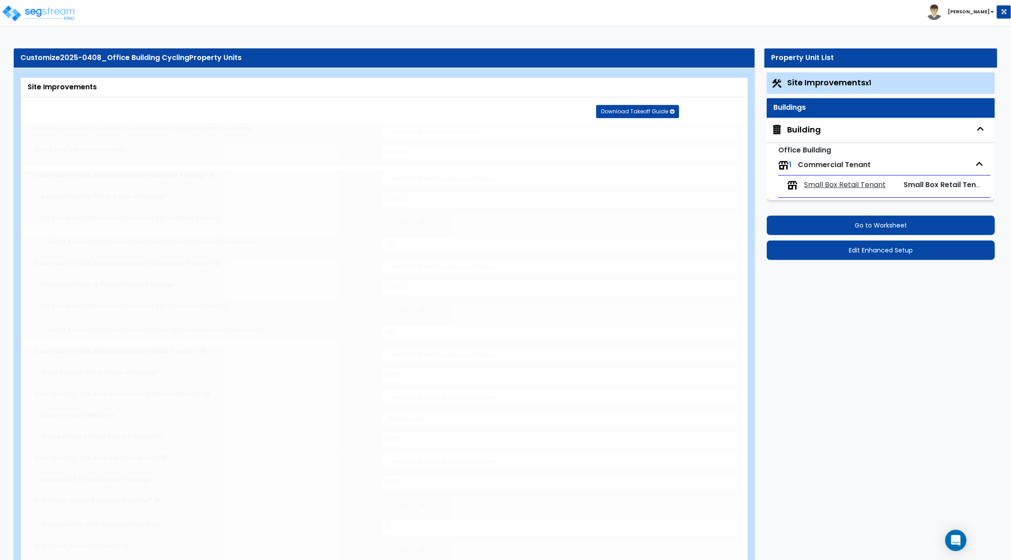
radio input "true"
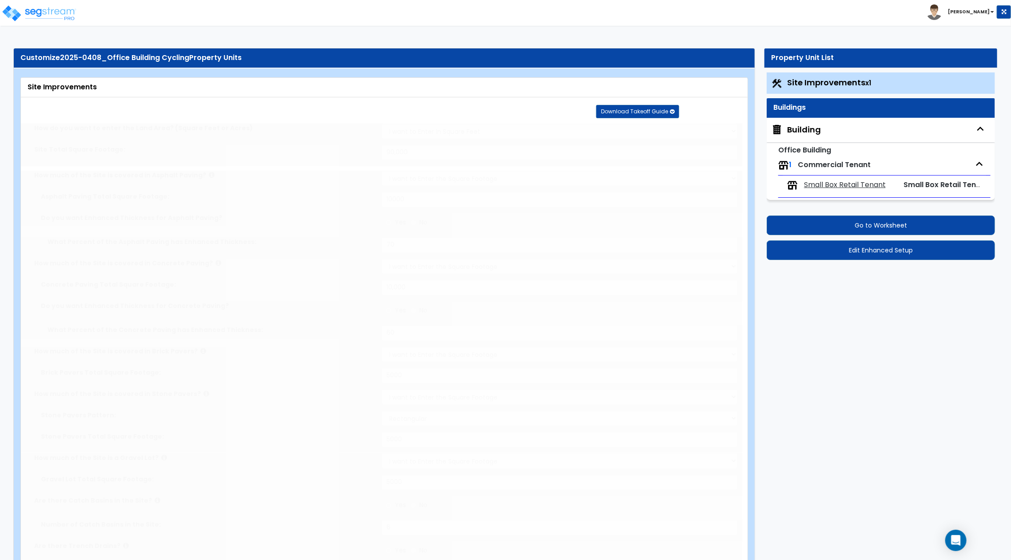
radio input "true"
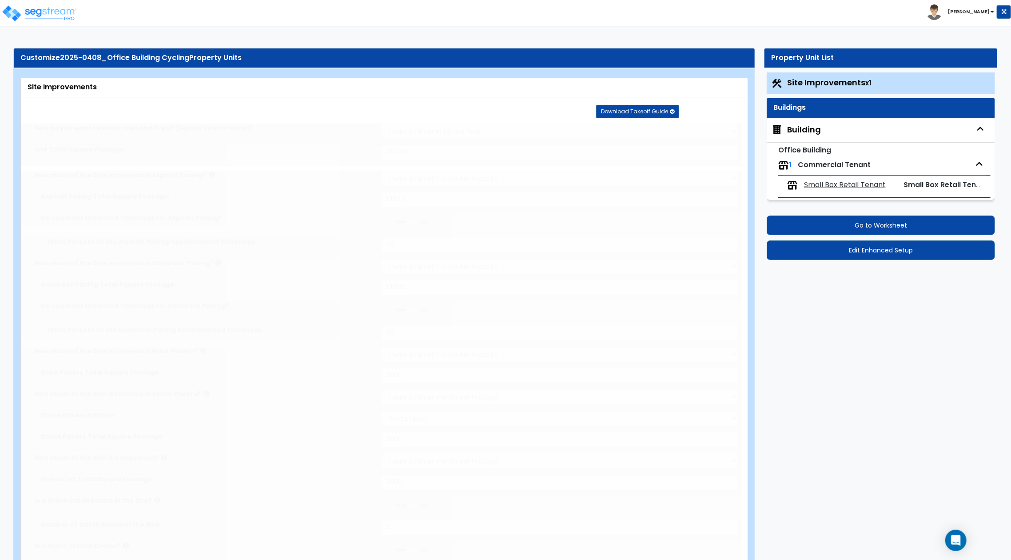
radio input "true"
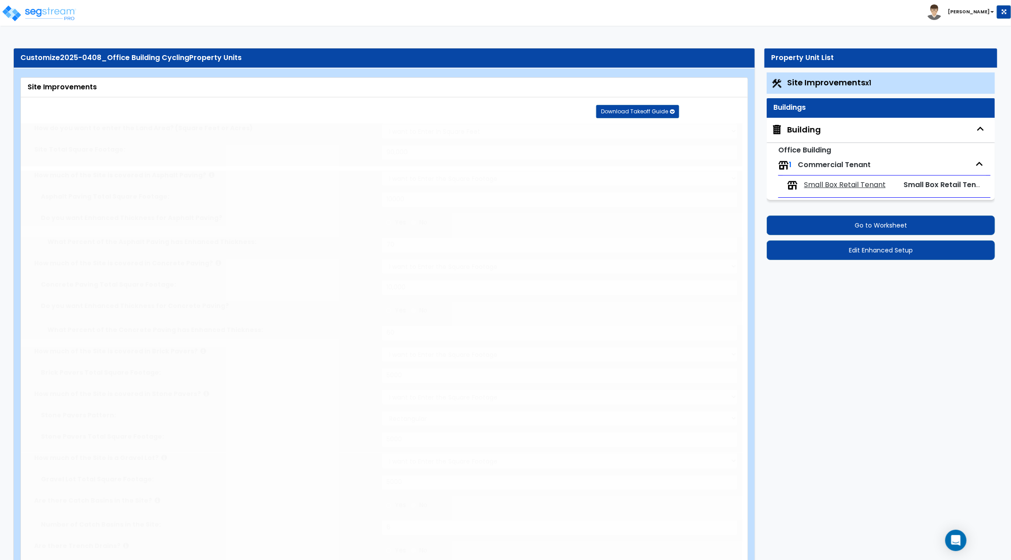
radio input "true"
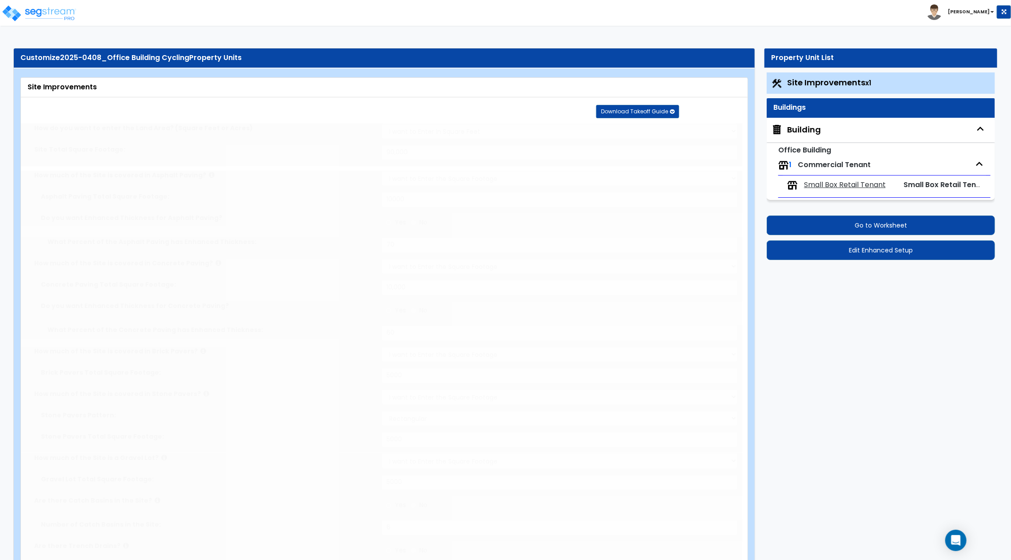
radio input "true"
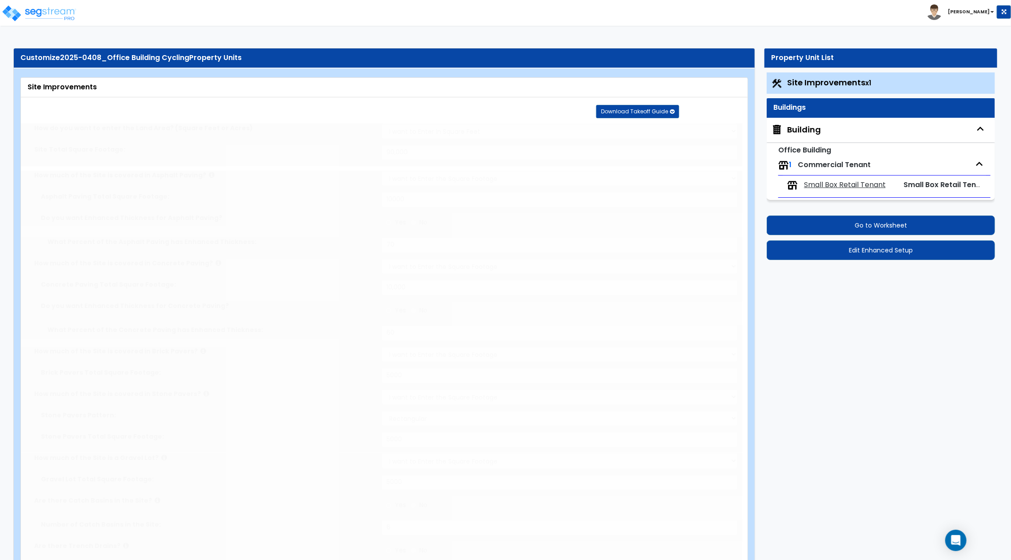
radio input "true"
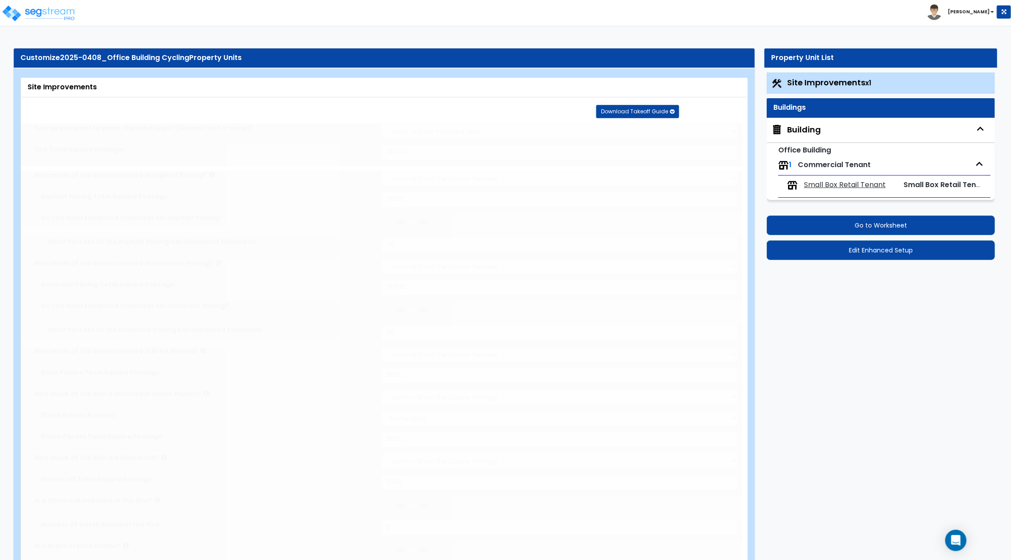
radio input "true"
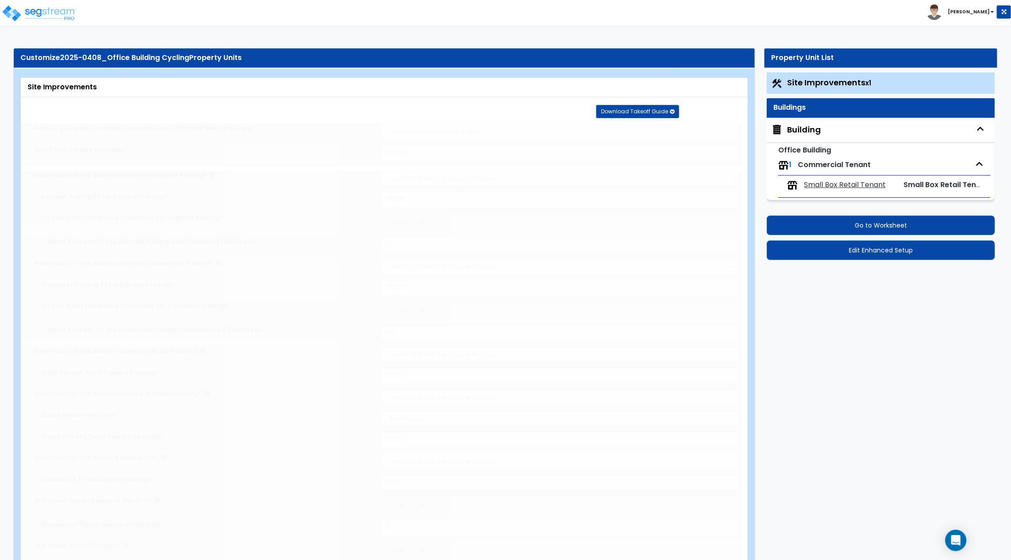
radio input "true"
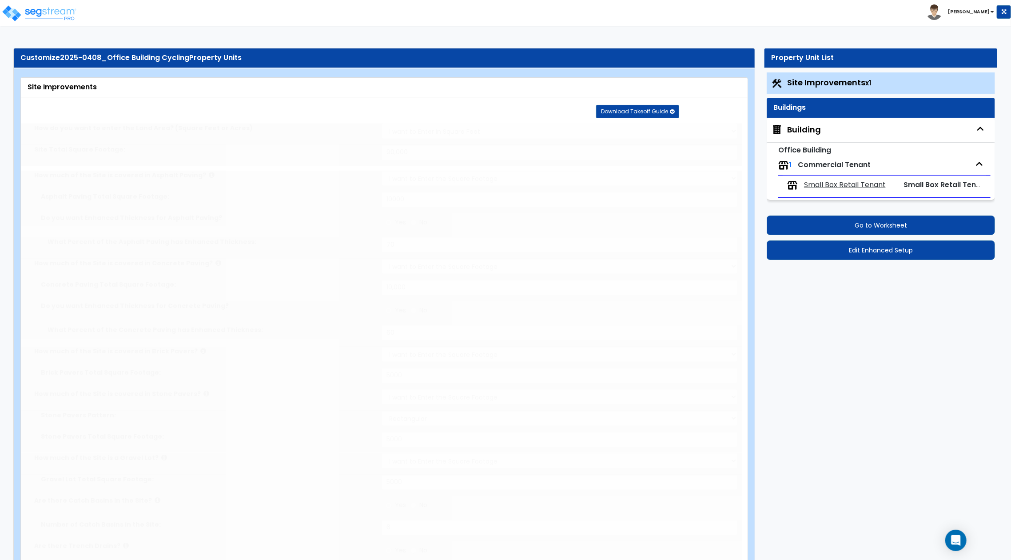
radio input "true"
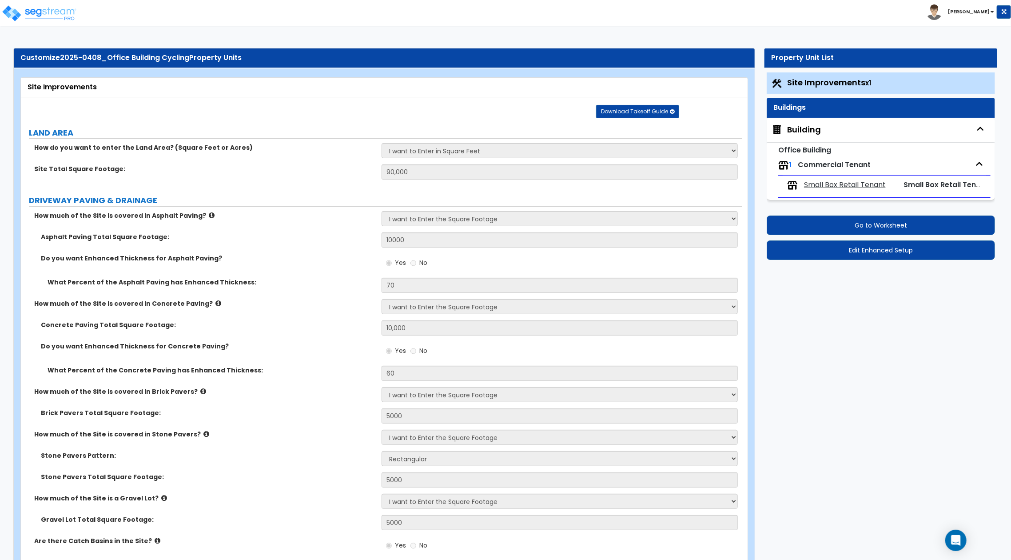
radio input "true"
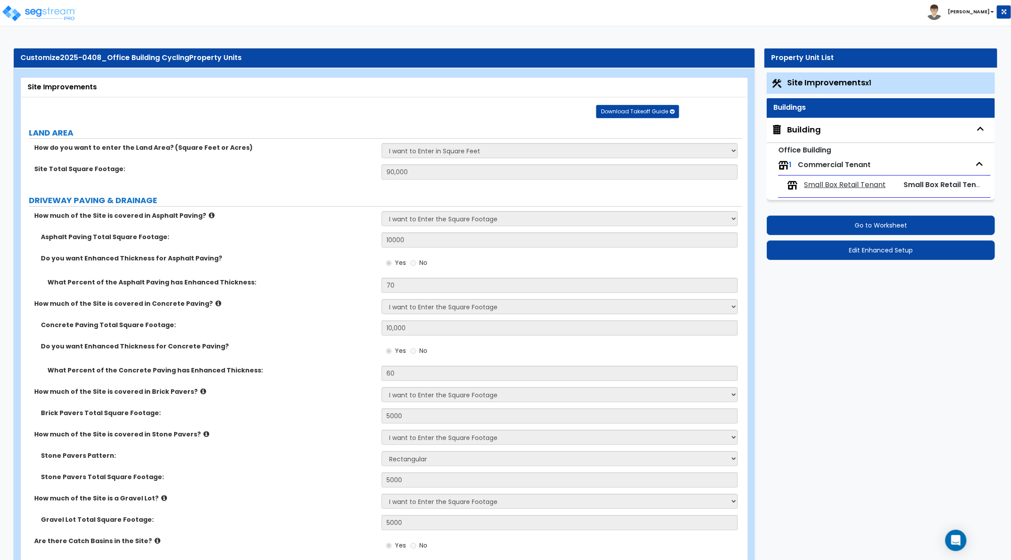
radio input "true"
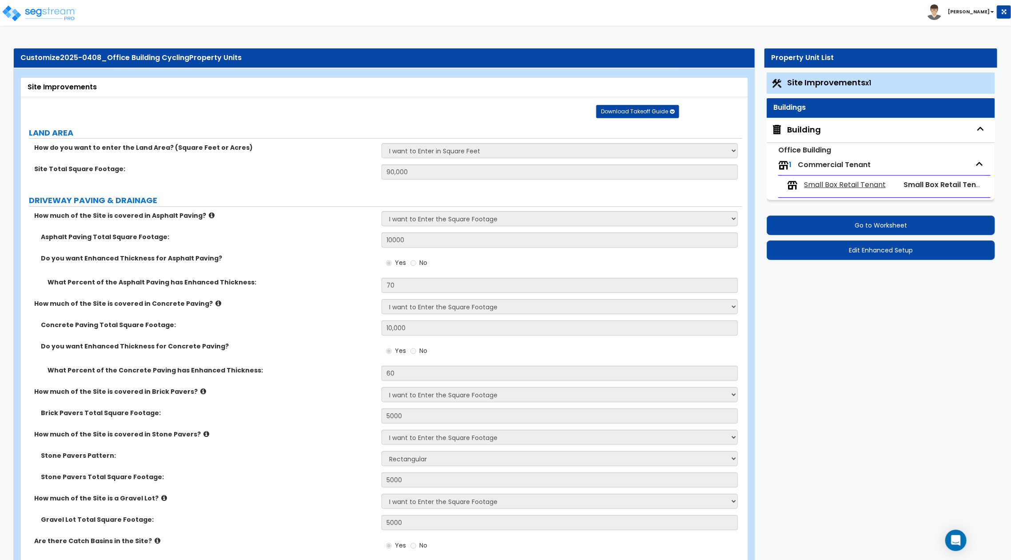
radio input "true"
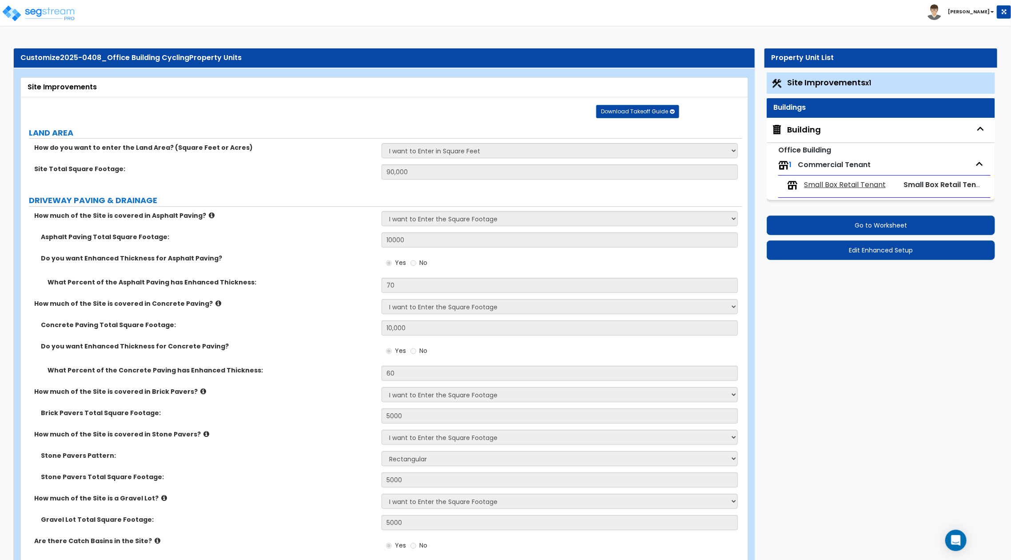
radio input "true"
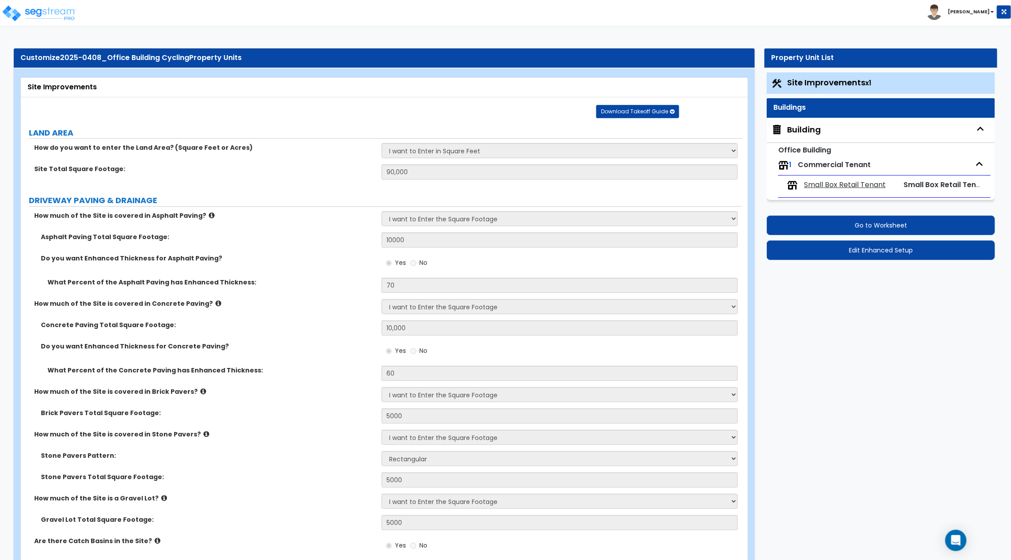
radio input "true"
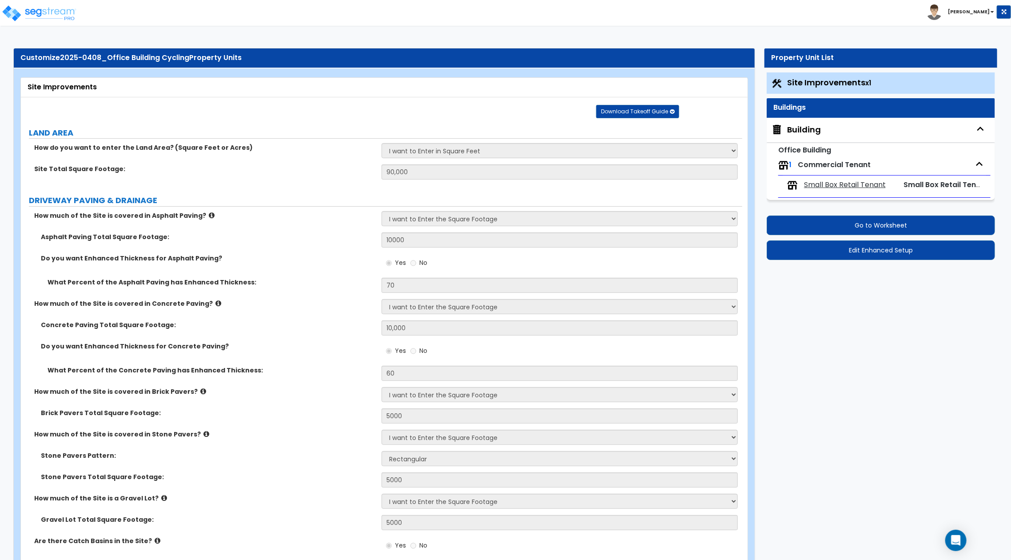
radio input "true"
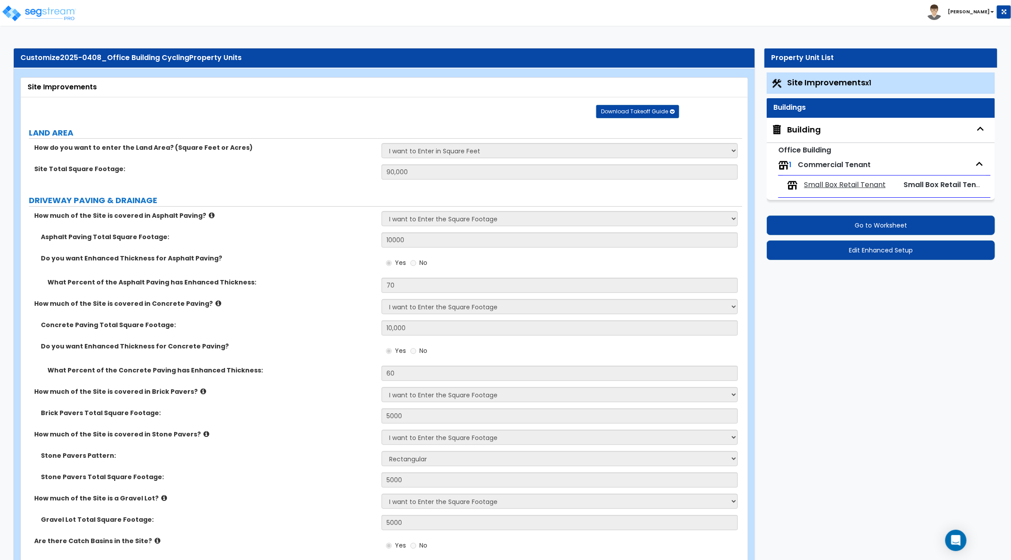
radio input "true"
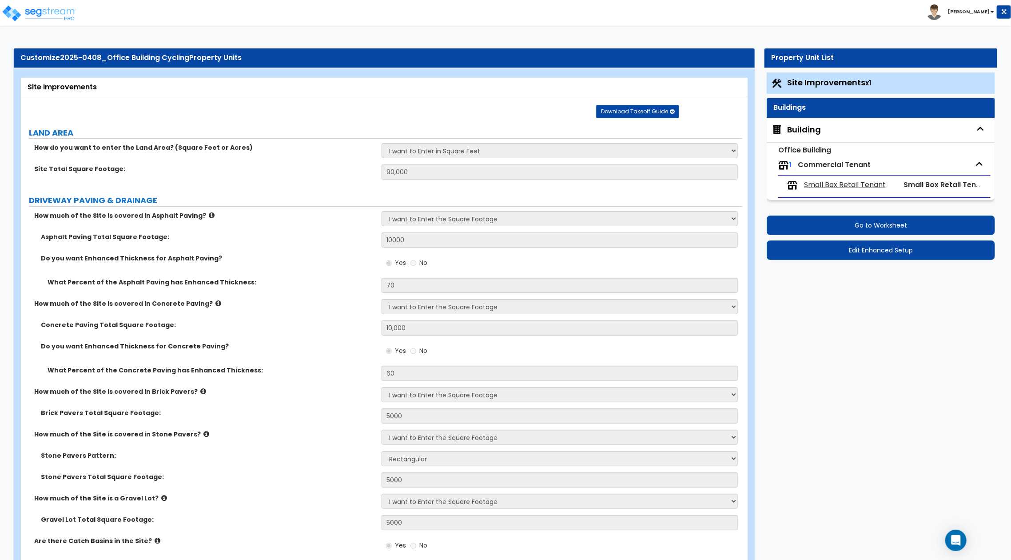
radio input "true"
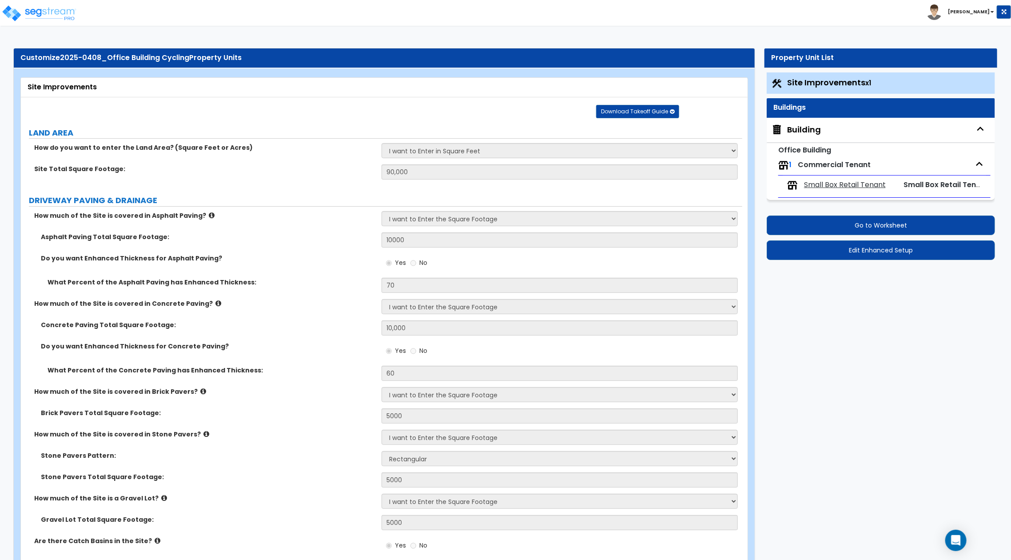
radio input "true"
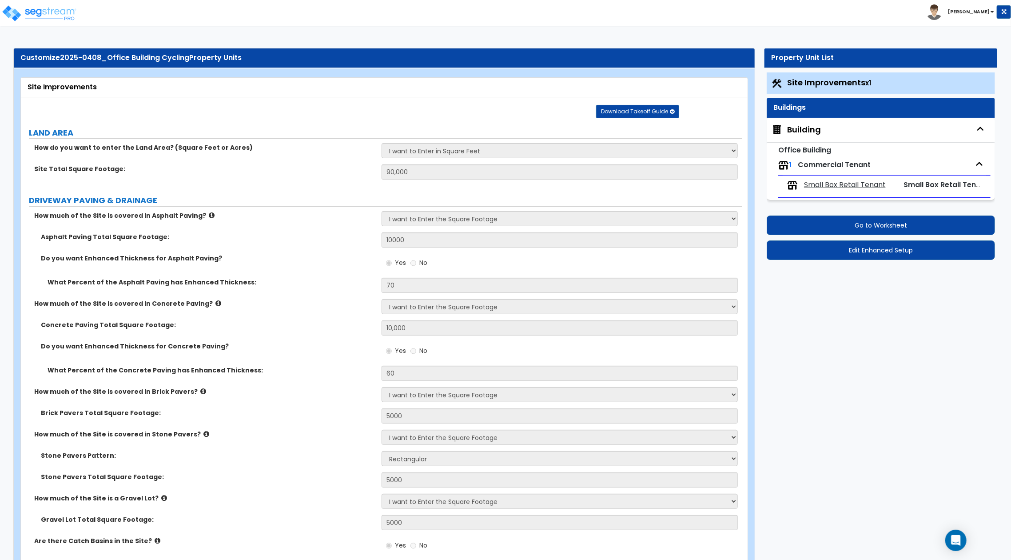
radio input "true"
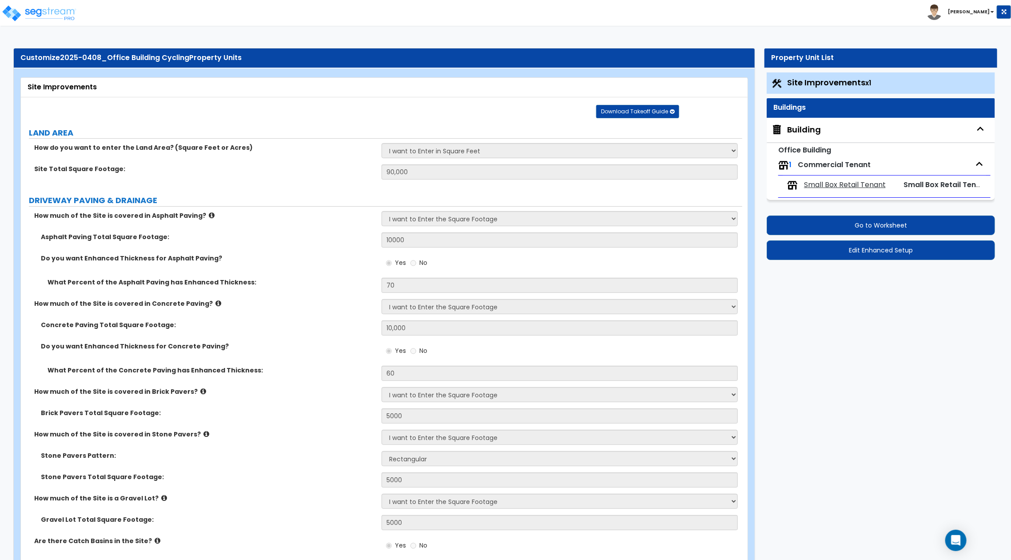
radio input "true"
click at [835, 184] on span "Small Box Retail Tenant" at bounding box center [845, 185] width 82 height 10
